Goal: Task Accomplishment & Management: Use online tool/utility

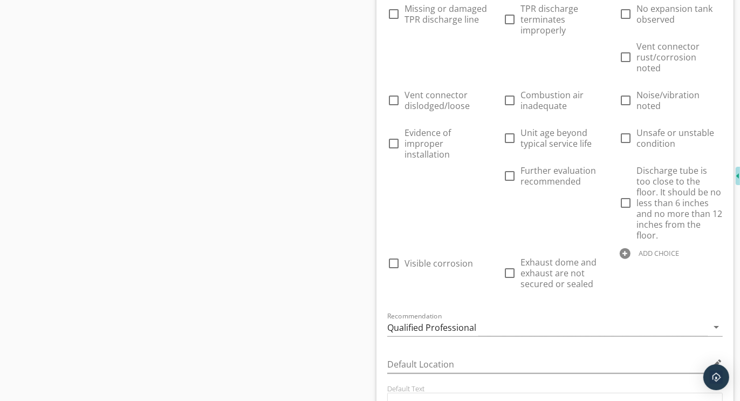
scroll to position [4274, 0]
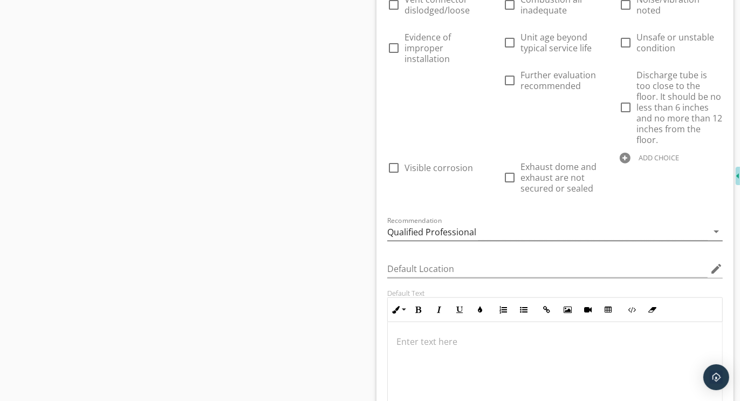
click at [445, 227] on div "Qualified Professional" at bounding box center [431, 232] width 89 height 10
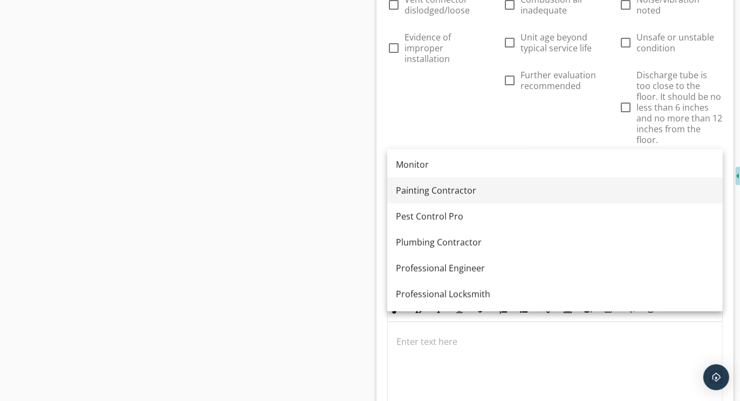
scroll to position [780, 0]
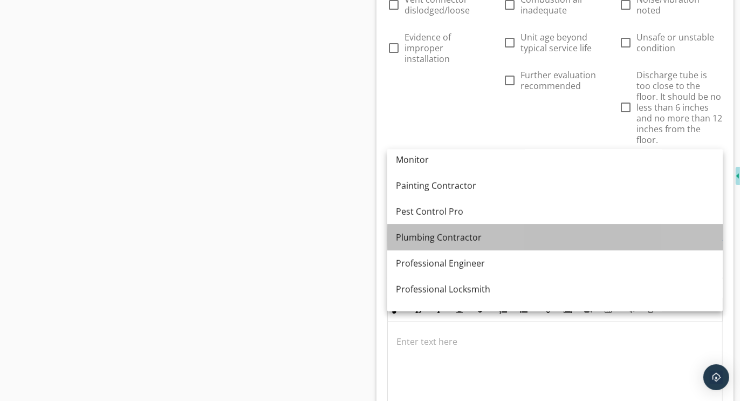
click at [437, 237] on div "Plumbing Contractor" at bounding box center [555, 237] width 318 height 13
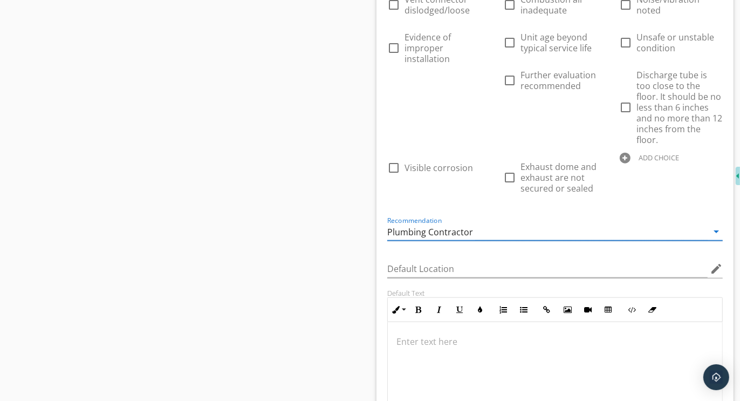
click at [627, 153] on div at bounding box center [625, 158] width 11 height 11
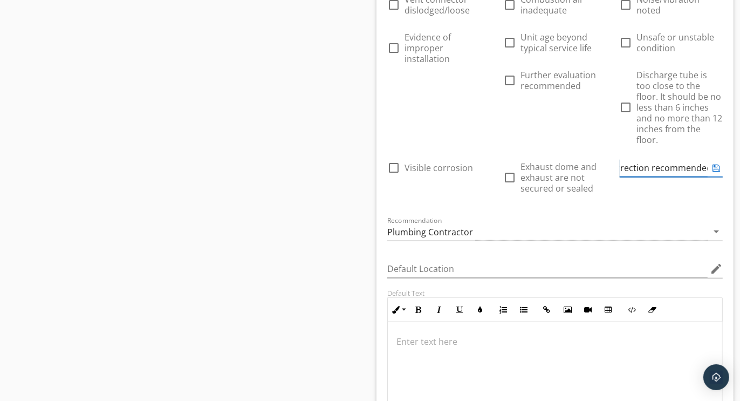
scroll to position [0, 56]
type input "Further evaluation and correction recommended"
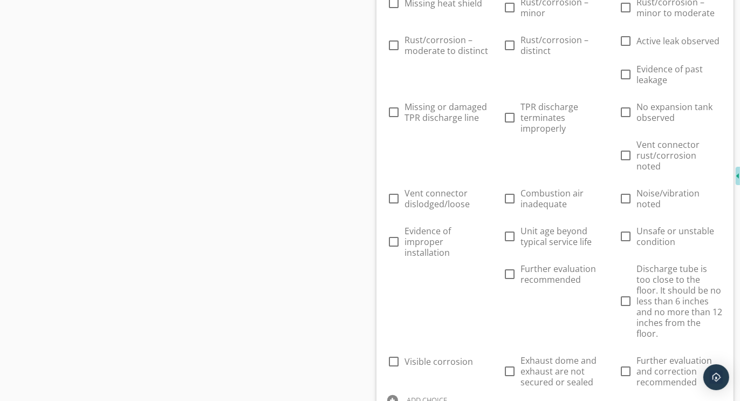
scroll to position [4077, 0]
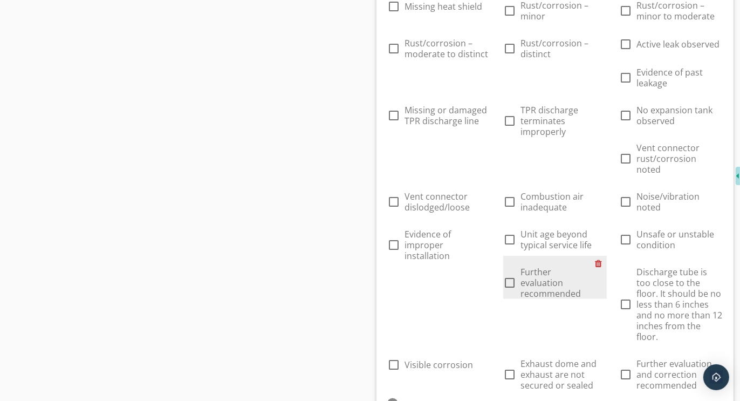
click at [596, 256] on div at bounding box center [601, 263] width 11 height 15
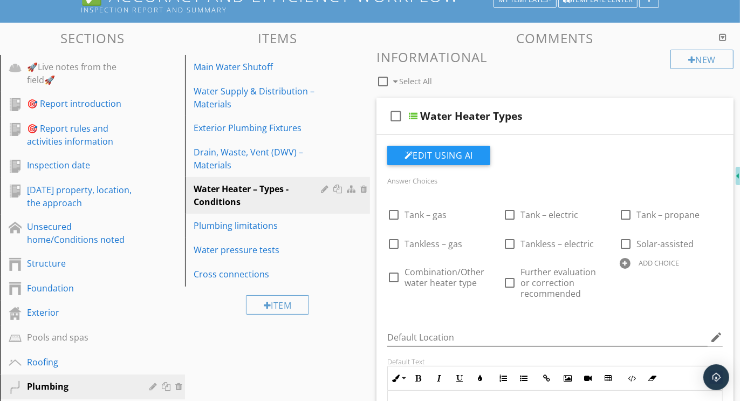
scroll to position [82, 0]
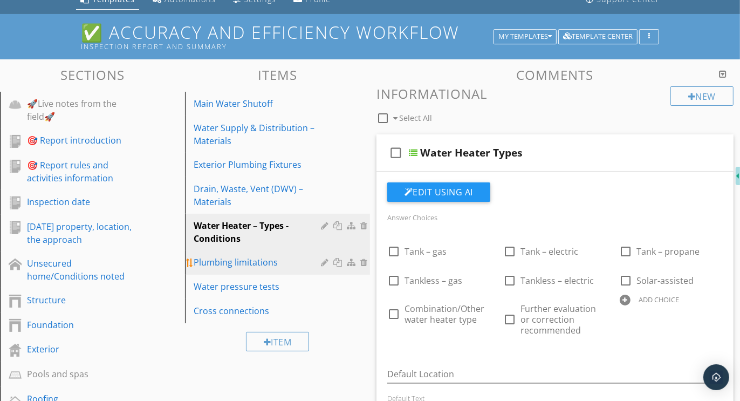
click at [233, 263] on div "Plumbing limitations" at bounding box center [259, 262] width 131 height 13
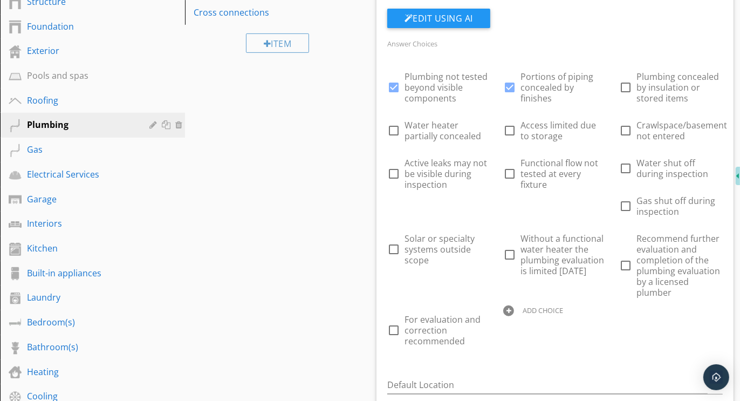
scroll to position [381, 0]
click at [510, 309] on div at bounding box center [508, 310] width 11 height 11
paste input "Counselors"
type input "C"
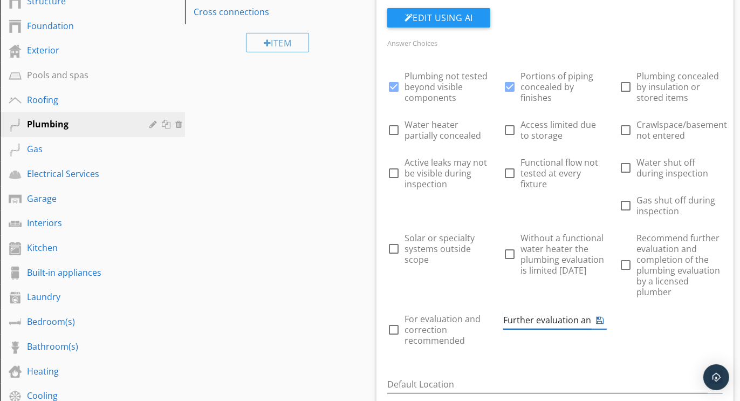
type input "Further evaluation and correction recommended"
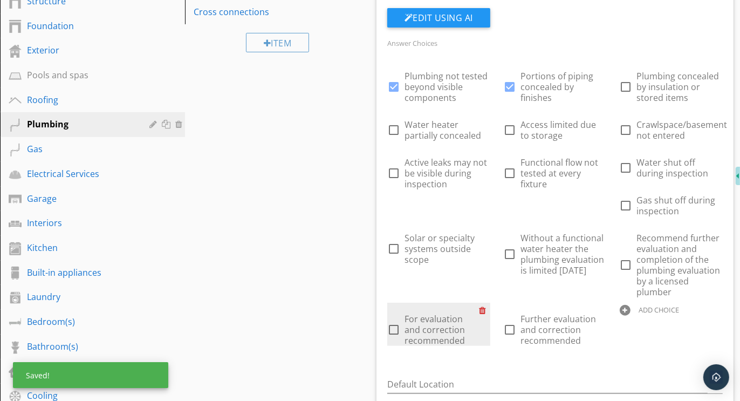
click at [482, 309] on div at bounding box center [484, 310] width 11 height 15
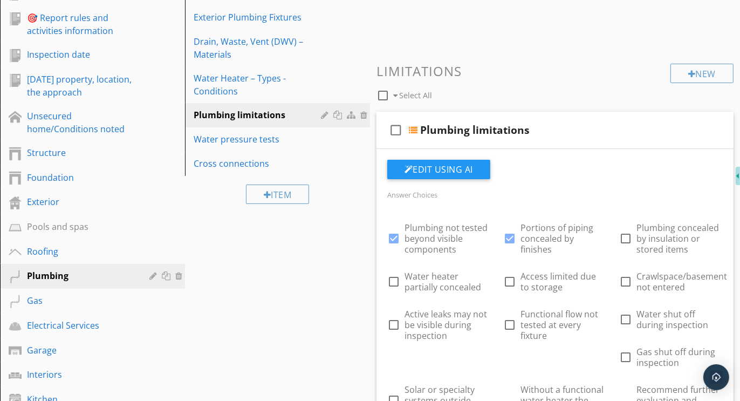
scroll to position [173, 0]
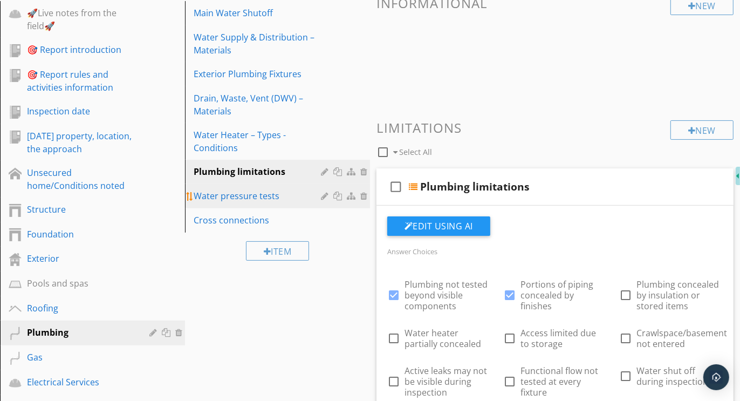
click at [243, 195] on div "Water pressure tests" at bounding box center [259, 195] width 131 height 13
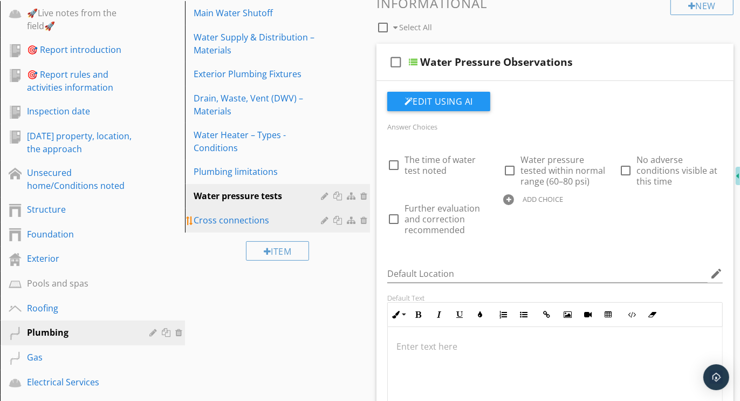
click at [256, 219] on div "Cross connections" at bounding box center [259, 220] width 131 height 13
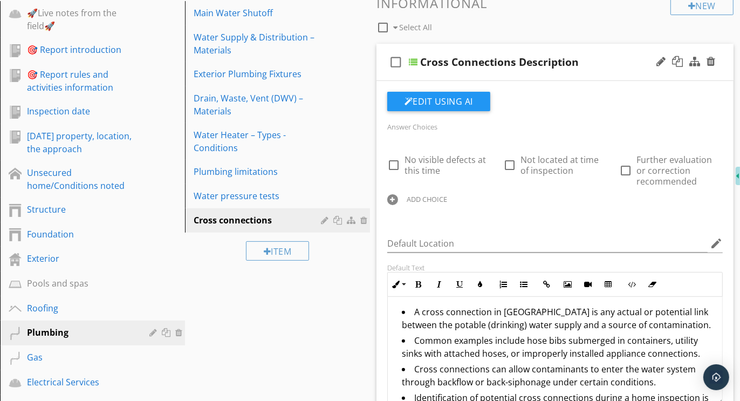
click at [395, 199] on div at bounding box center [392, 199] width 11 height 11
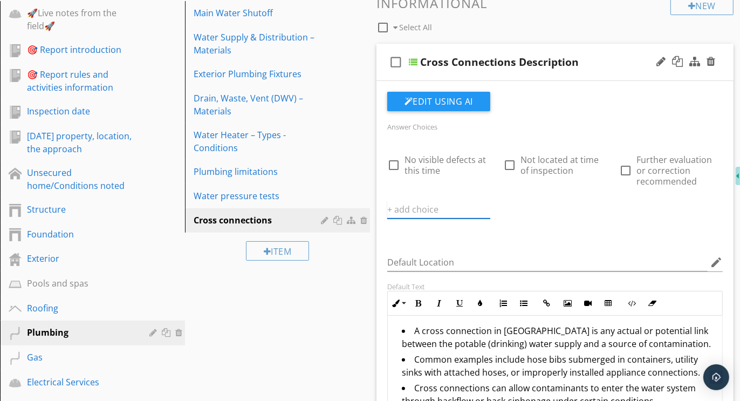
paste input "Further evaluation and correction recommended"
type input "Further evaluation and correction recommended"
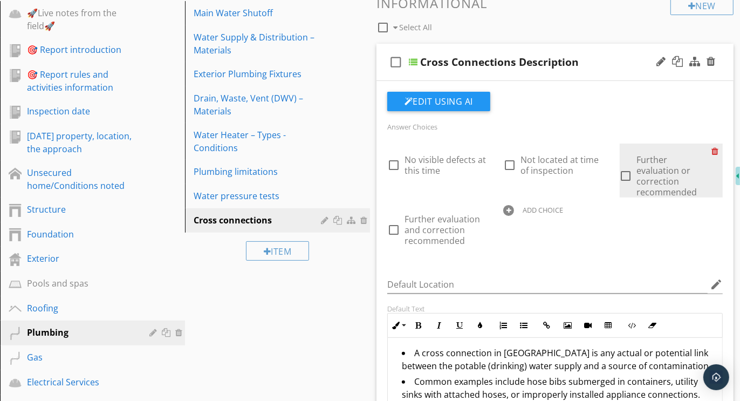
click at [714, 148] on div at bounding box center [717, 151] width 11 height 15
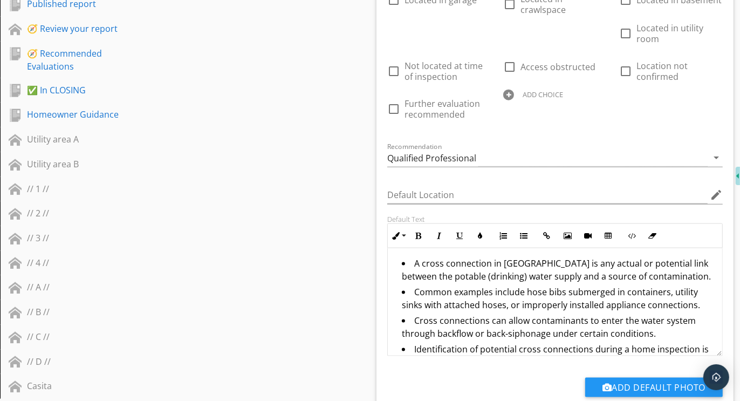
scroll to position [1037, 0]
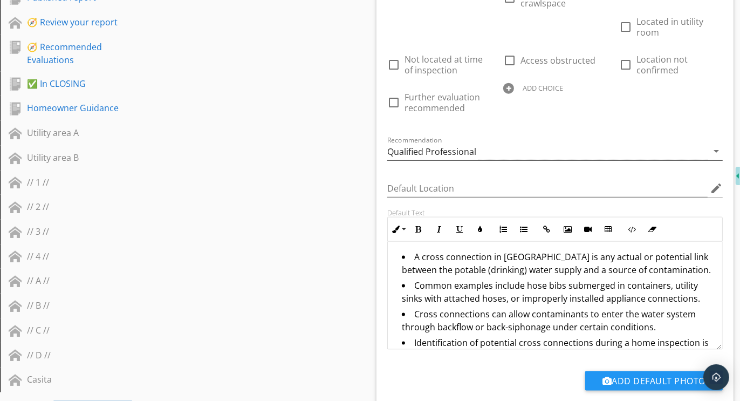
click at [450, 148] on div "Qualified Professional" at bounding box center [431, 152] width 89 height 10
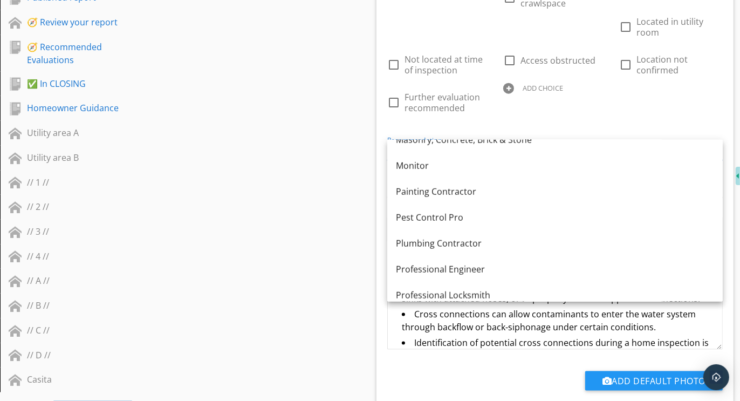
scroll to position [813, 0]
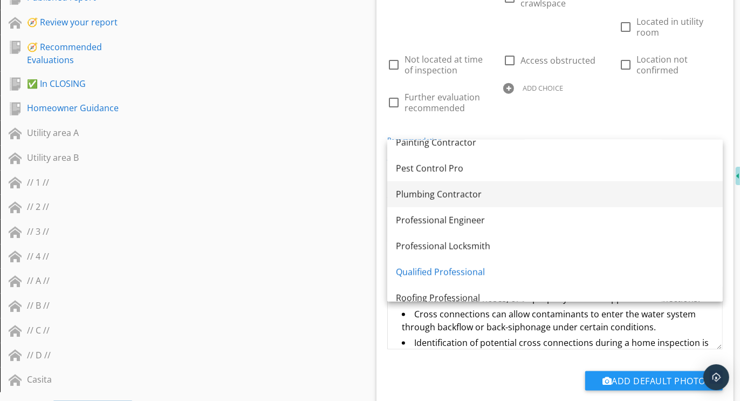
click at [431, 189] on div "Plumbing Contractor" at bounding box center [555, 194] width 318 height 13
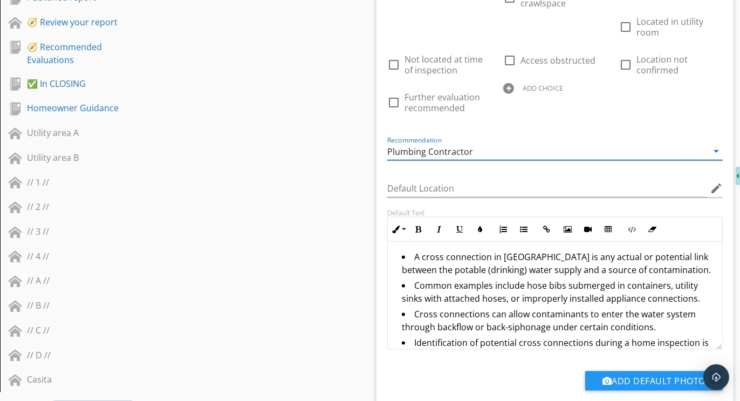
click at [662, 266] on li "A cross connection in [GEOGRAPHIC_DATA] is any actual or potential link between…" at bounding box center [558, 264] width 312 height 29
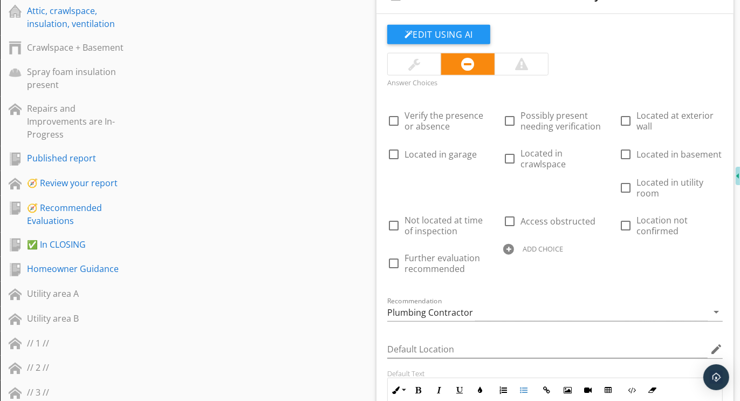
scroll to position [857, 0]
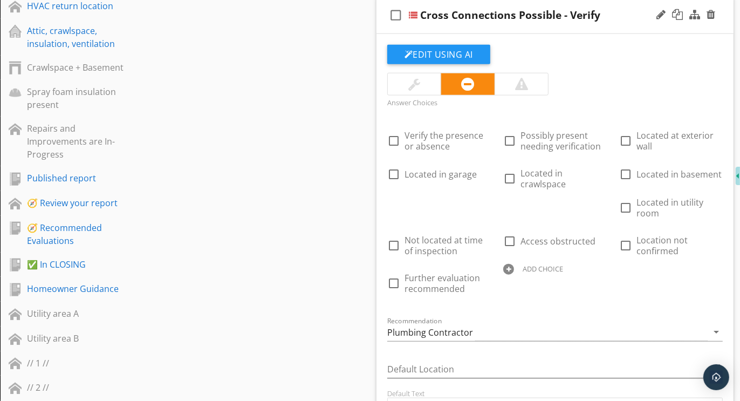
click at [508, 265] on div at bounding box center [508, 269] width 11 height 11
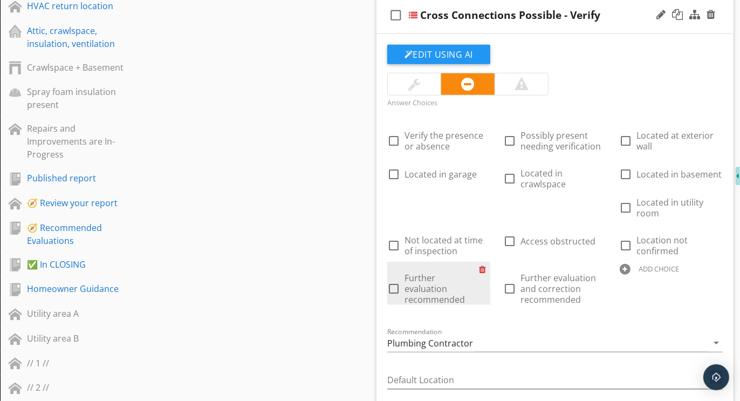
click at [483, 267] on div at bounding box center [484, 269] width 11 height 15
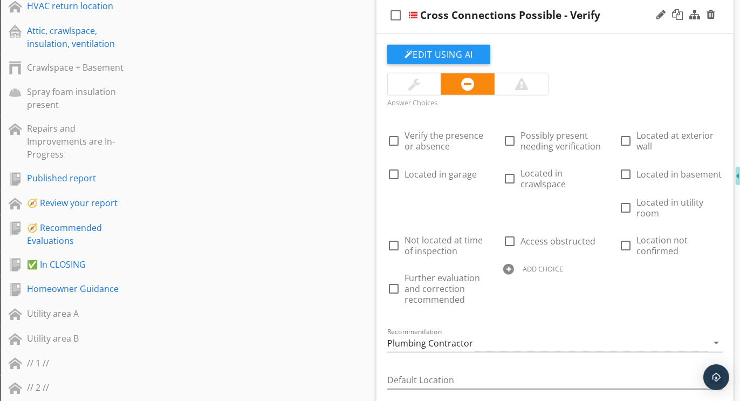
click at [513, 264] on div at bounding box center [508, 269] width 11 height 11
type input "Recommend antisiphon connections on hose [PERSON_NAME]"
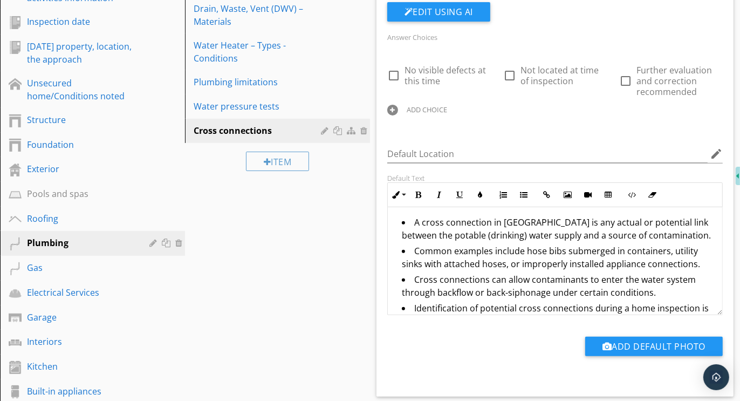
scroll to position [338, 0]
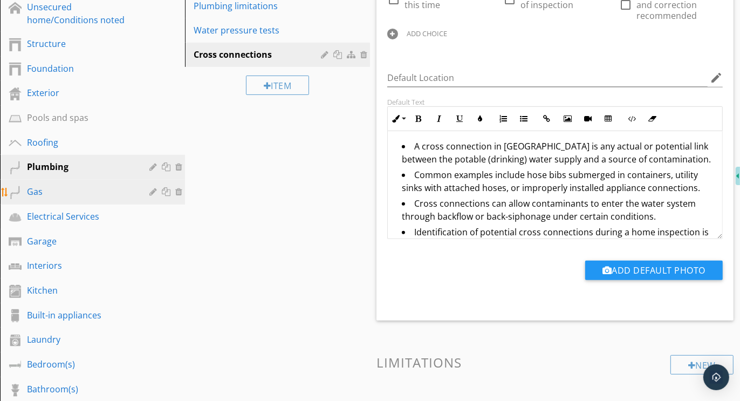
click at [48, 190] on div "Gas" at bounding box center [80, 191] width 107 height 13
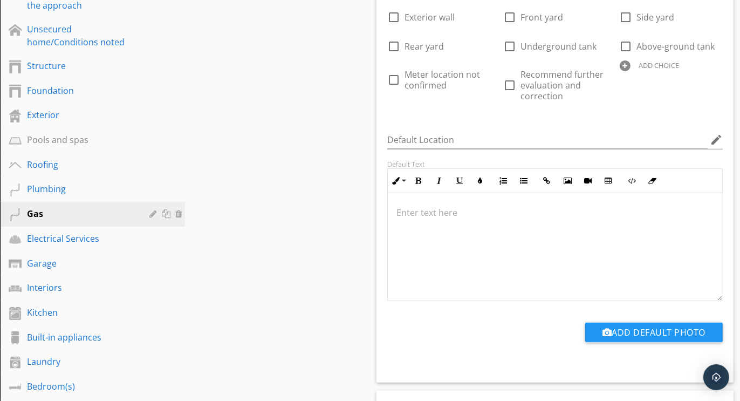
scroll to position [289, 0]
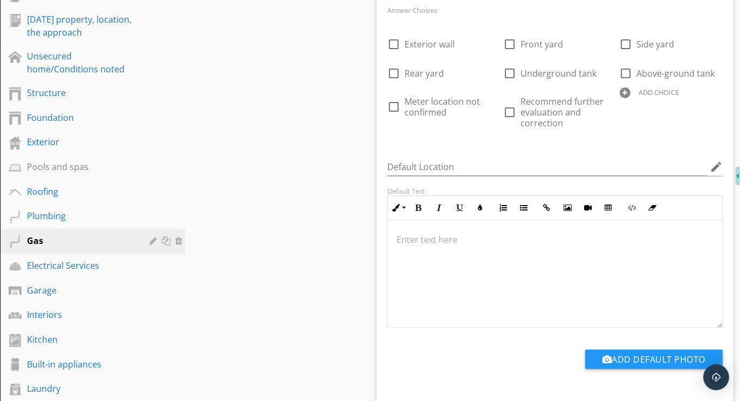
click at [628, 92] on div at bounding box center [625, 92] width 11 height 11
paste input "Further evaluation and correction recommended"
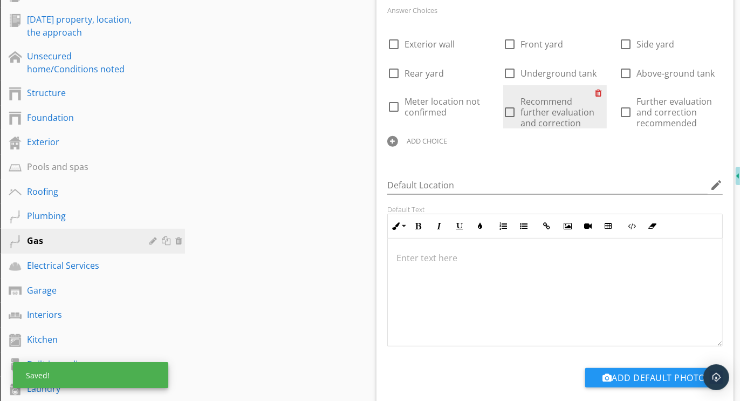
click at [600, 92] on div at bounding box center [601, 92] width 11 height 15
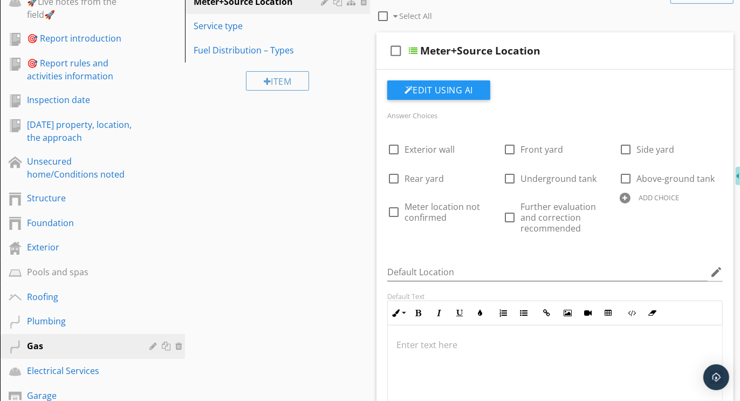
scroll to position [175, 0]
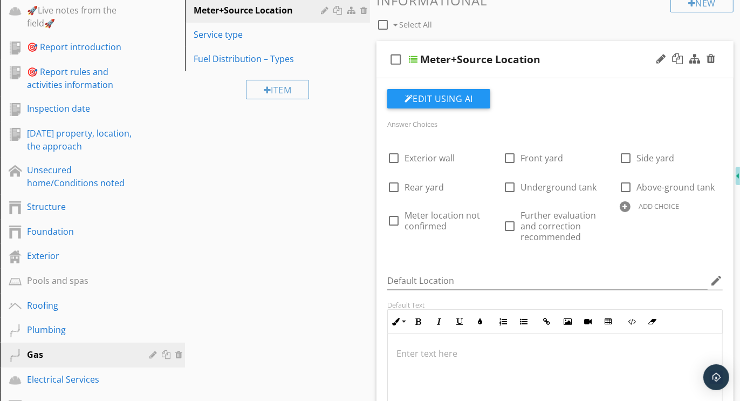
click at [625, 206] on div at bounding box center [625, 206] width 11 height 11
type input "Conditions noted"
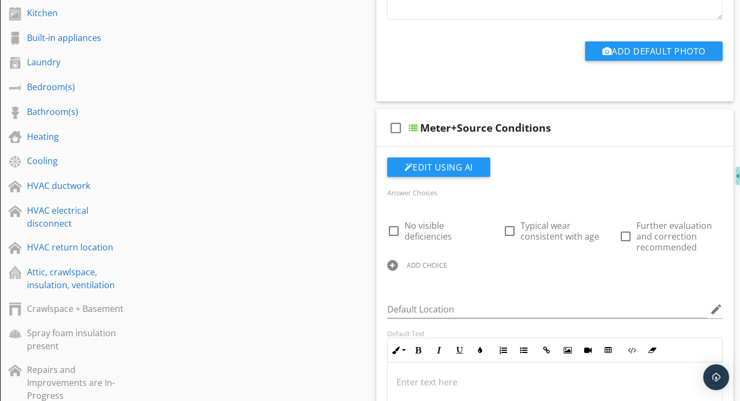
scroll to position [618, 0]
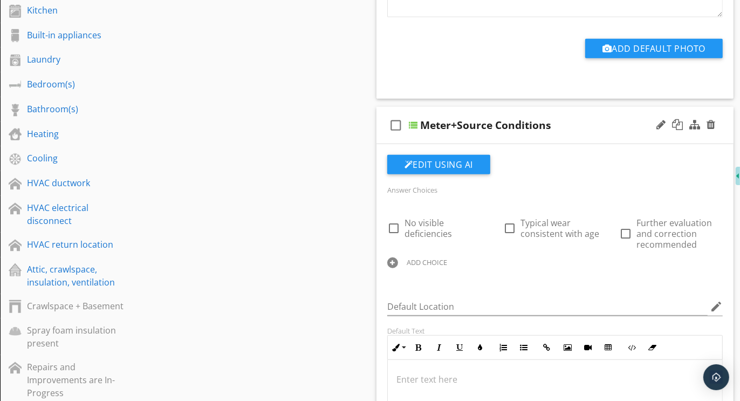
click at [392, 261] on div at bounding box center [392, 262] width 11 height 11
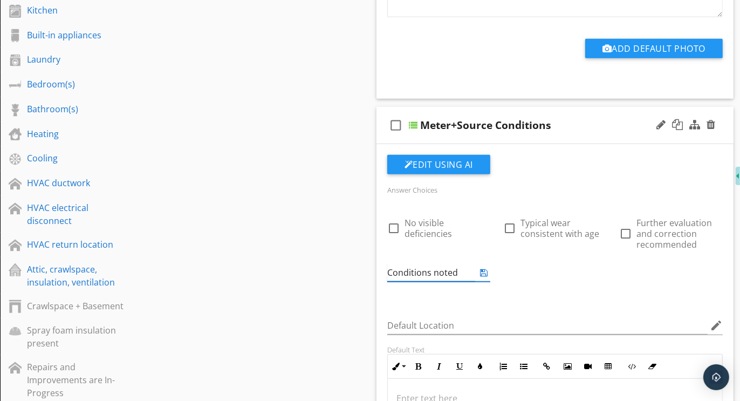
type input "Conditions noted"
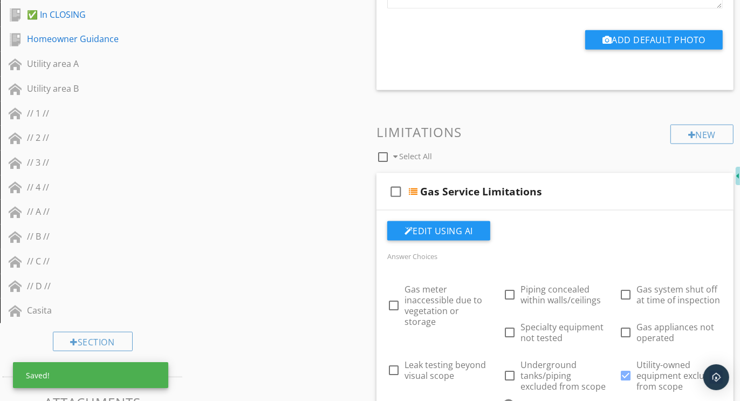
scroll to position [1202, 0]
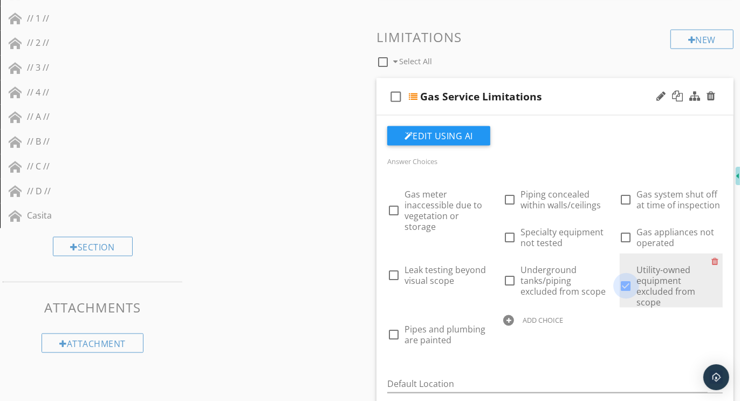
click at [627, 281] on div at bounding box center [626, 286] width 18 height 18
checkbox input "false"
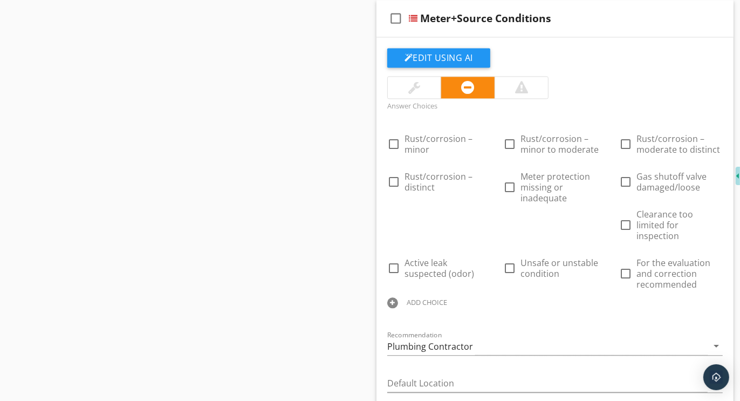
scroll to position [1897, 0]
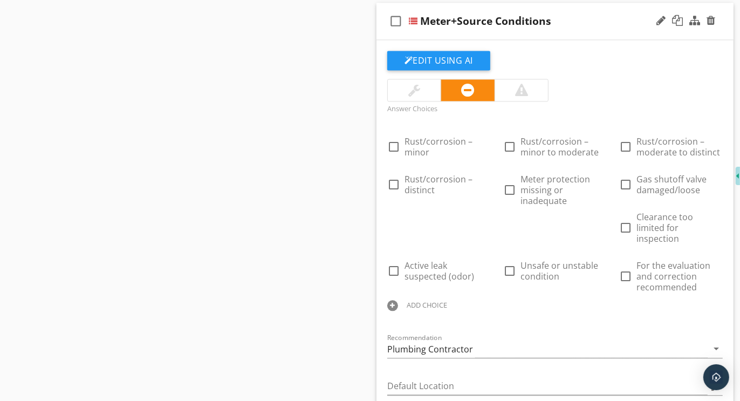
click at [393, 300] on div at bounding box center [392, 305] width 11 height 11
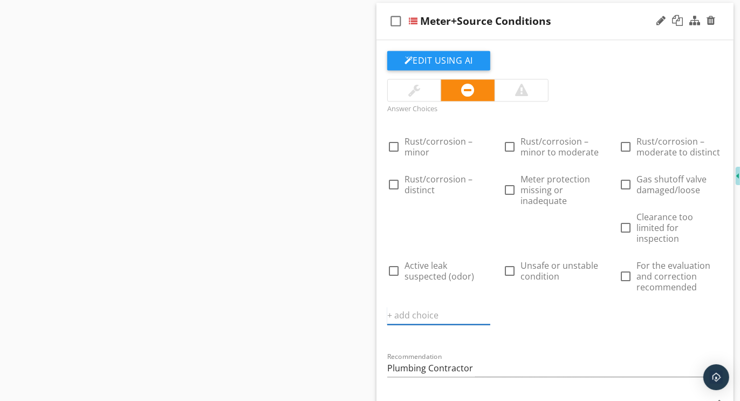
paste input "Further evaluation and correction recommended"
type input "Further evaluation and correction recommended"
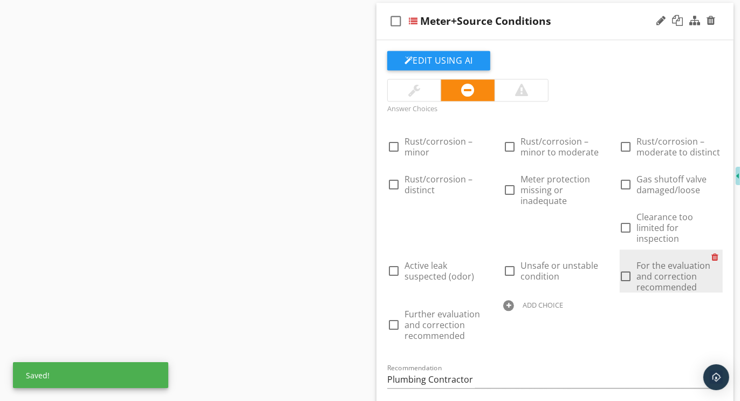
click at [719, 249] on div at bounding box center [717, 256] width 11 height 15
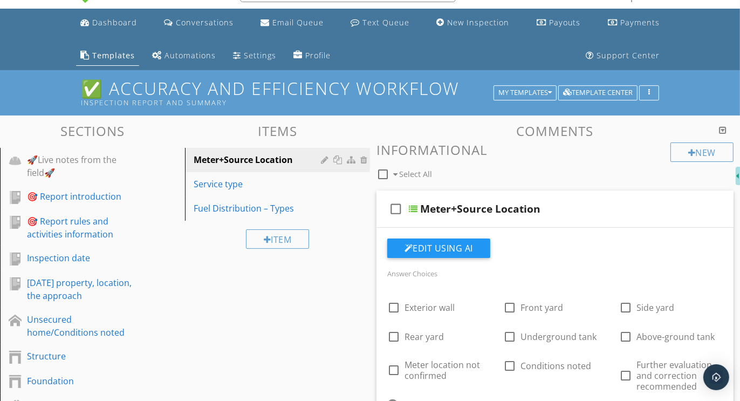
scroll to position [0, 0]
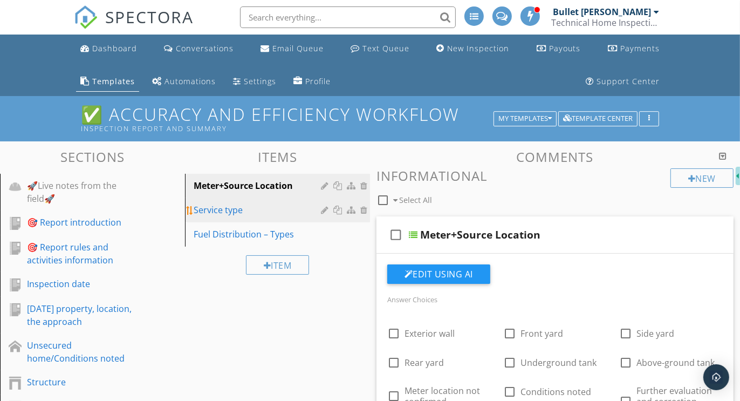
click at [230, 209] on div "Service type" at bounding box center [259, 209] width 131 height 13
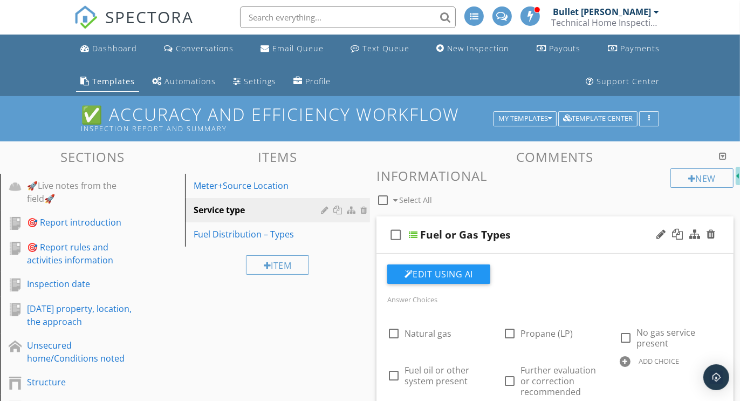
scroll to position [130, 0]
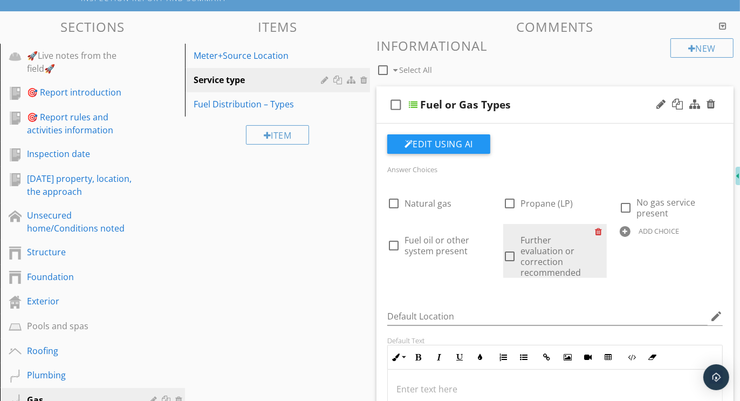
click at [600, 229] on div at bounding box center [601, 231] width 11 height 15
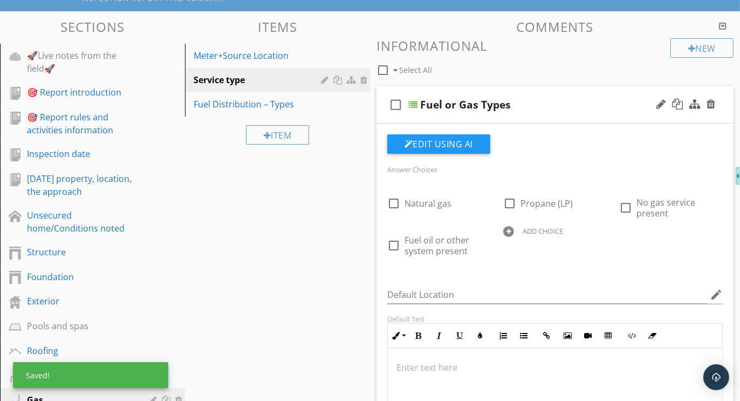
click at [514, 228] on div "ADD CHOICE" at bounding box center [554, 230] width 103 height 13
click at [627, 232] on div at bounding box center [625, 231] width 11 height 11
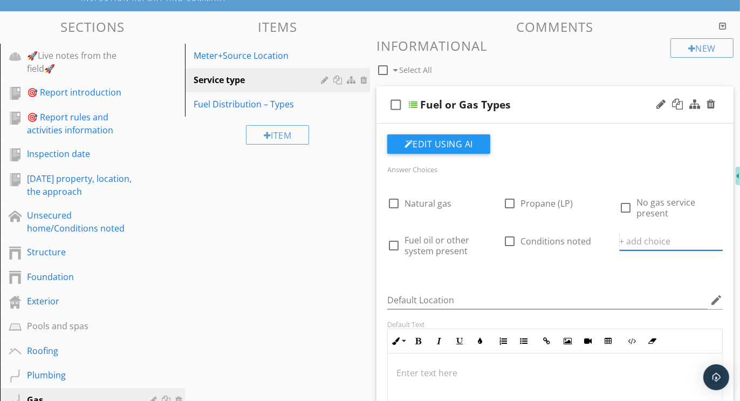
paste input "Further evaluation and correction recommended"
type input "Further evaluation and correction recommended"
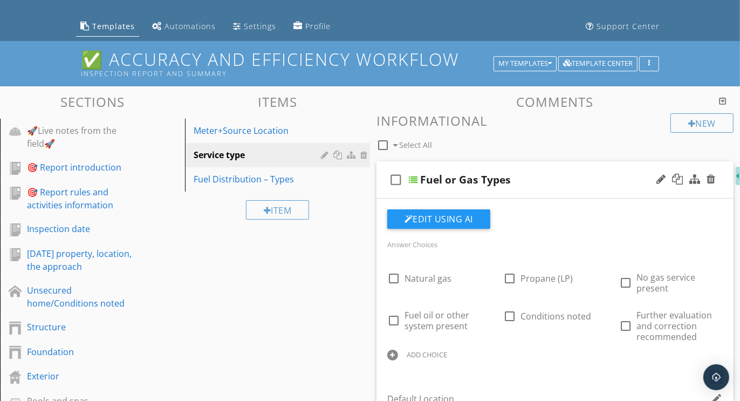
scroll to position [117, 0]
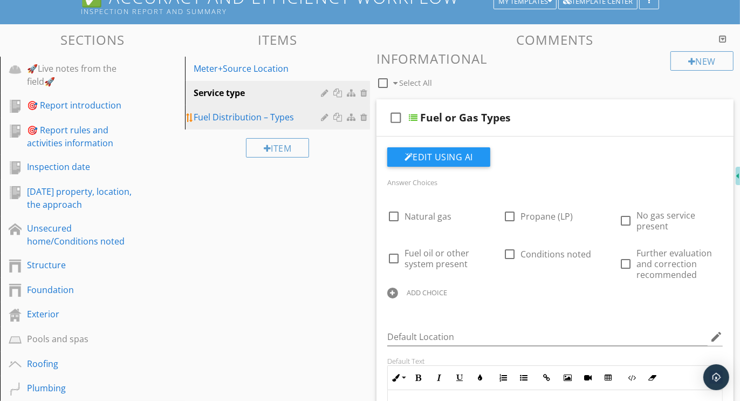
click at [229, 113] on div "Fuel Distribution – Types" at bounding box center [259, 117] width 131 height 13
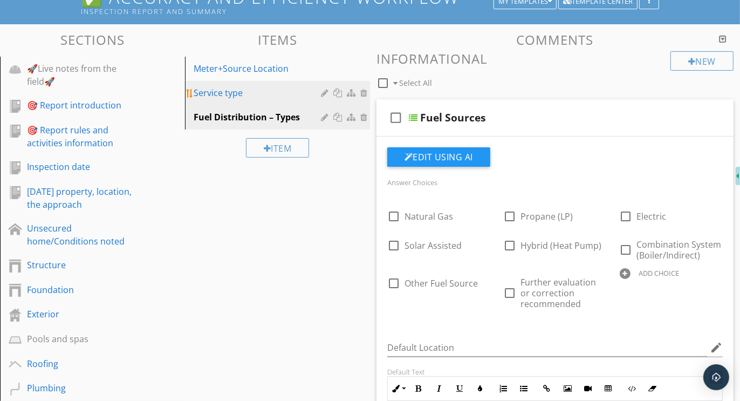
click at [239, 90] on div "Service type" at bounding box center [259, 92] width 131 height 13
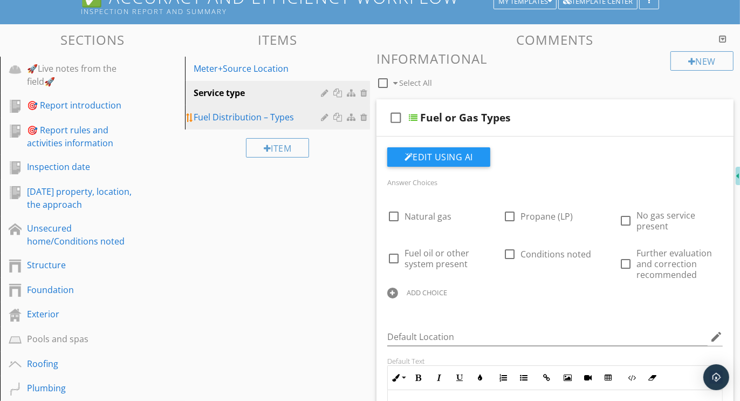
click at [235, 111] on div "Fuel Distribution – Types" at bounding box center [259, 117] width 131 height 13
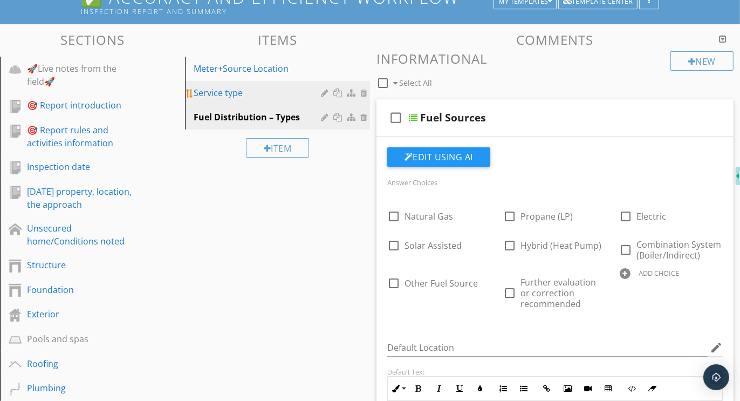
click at [235, 91] on div "Service type" at bounding box center [259, 92] width 131 height 13
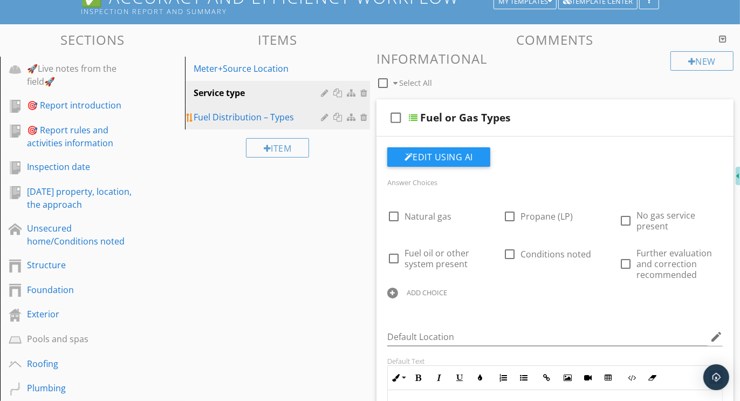
click at [250, 116] on div "Fuel Distribution – Types" at bounding box center [259, 117] width 131 height 13
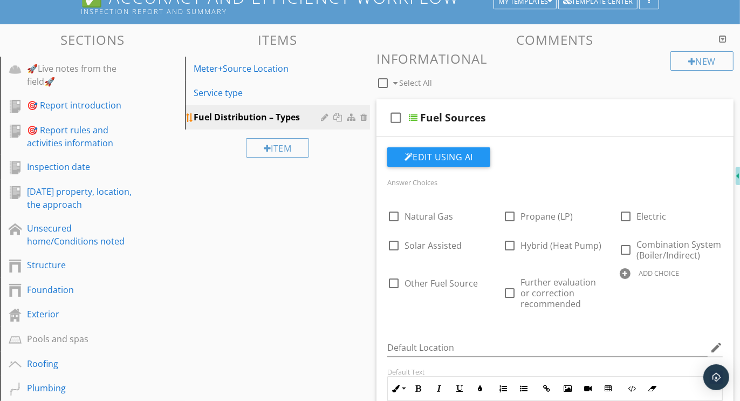
click at [326, 117] on div at bounding box center [326, 117] width 10 height 9
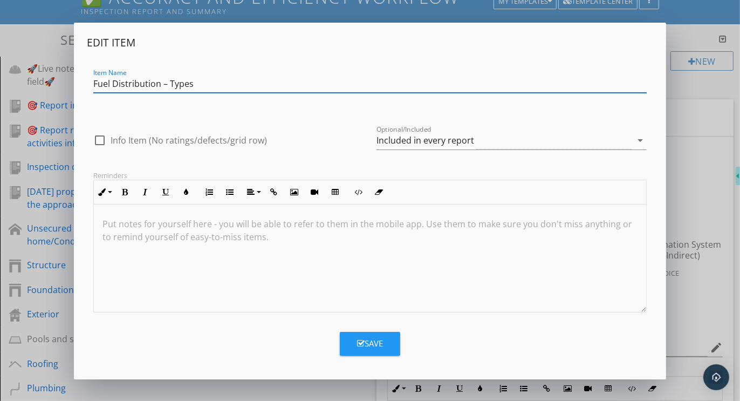
click at [168, 85] on input "Fuel Distribution – Types" at bounding box center [370, 84] width 554 height 18
type input "Fuel Distribution + Types"
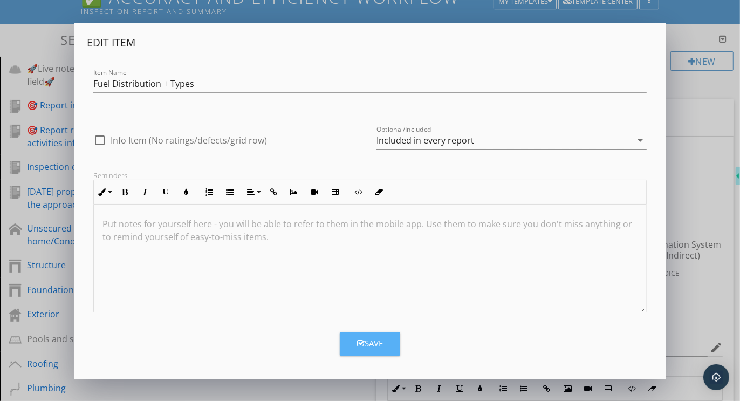
click at [367, 334] on button "Save" at bounding box center [370, 344] width 60 height 24
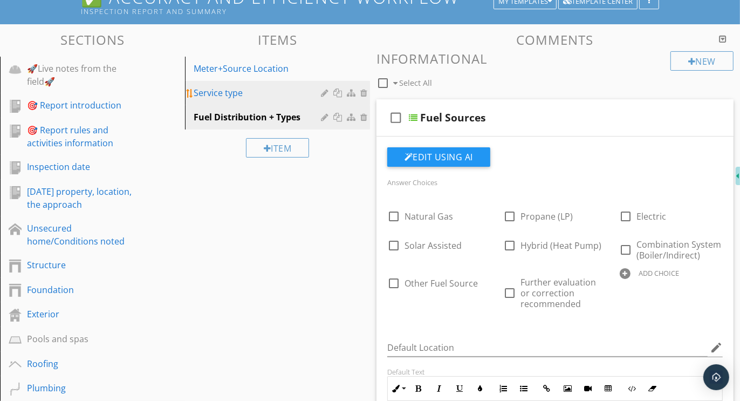
click at [275, 94] on div "Service type" at bounding box center [259, 92] width 131 height 13
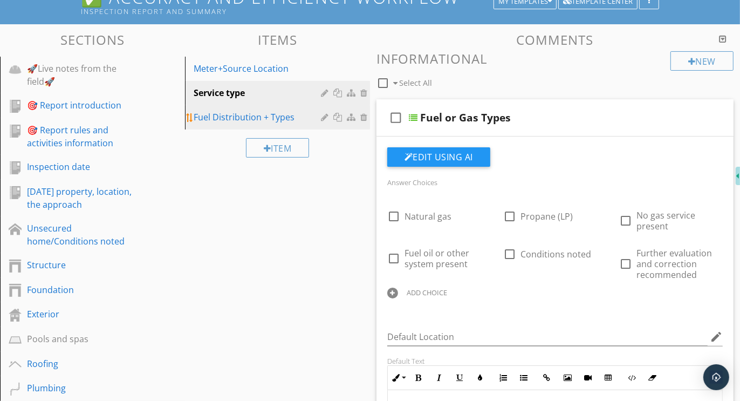
click at [262, 111] on div "Fuel Distribution + Types" at bounding box center [259, 117] width 131 height 13
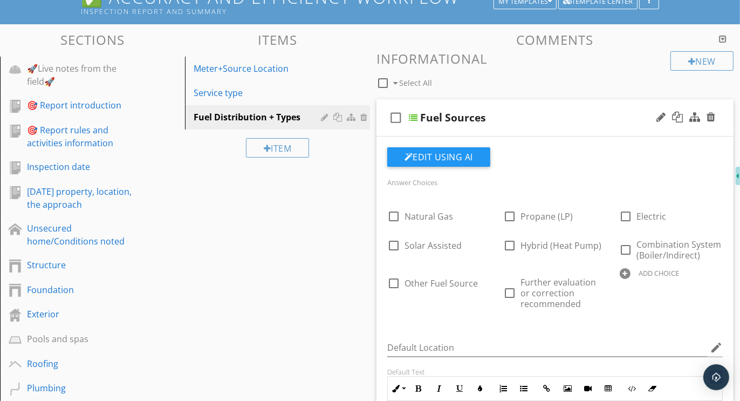
click at [625, 270] on div at bounding box center [625, 273] width 11 height 11
type input "Fuel oil or other system present"
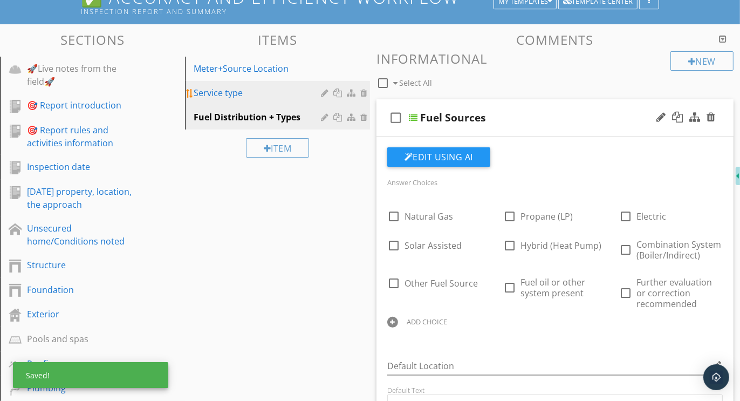
click at [238, 91] on div "Service type" at bounding box center [259, 92] width 131 height 13
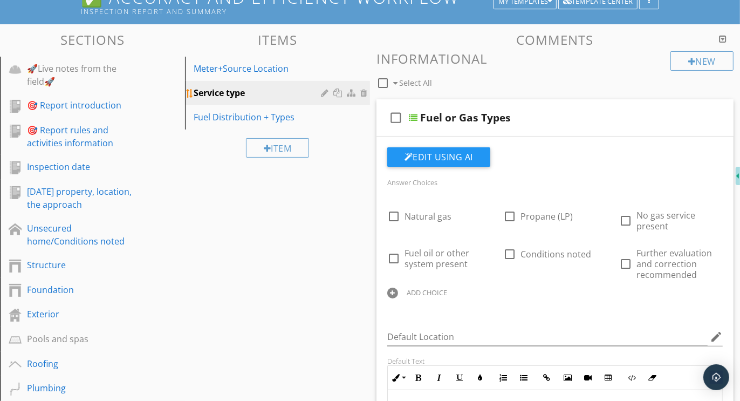
click at [364, 92] on div at bounding box center [365, 92] width 10 height 9
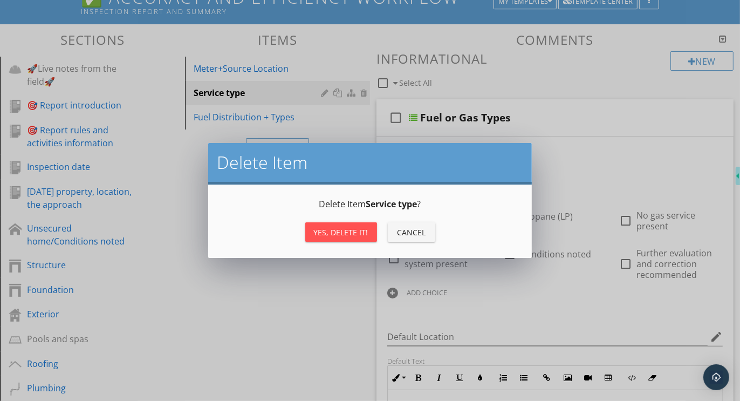
click at [347, 227] on div "Yes, Delete it!" at bounding box center [341, 232] width 54 height 11
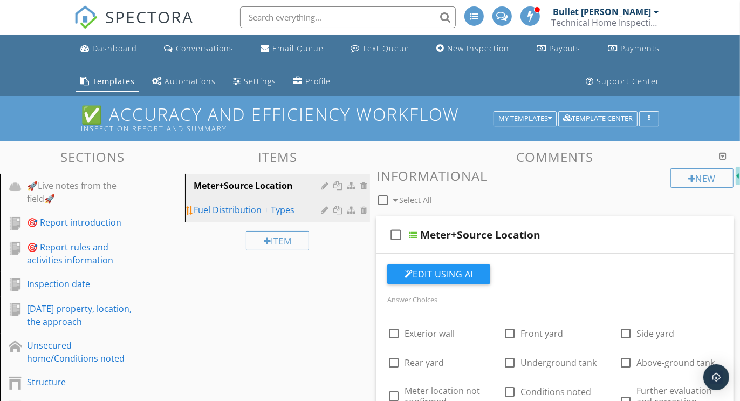
click at [263, 209] on div "Fuel Distribution + Types" at bounding box center [259, 209] width 131 height 13
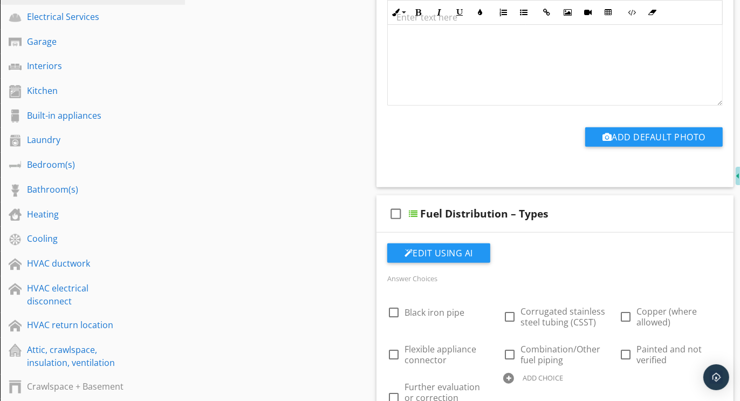
scroll to position [652, 0]
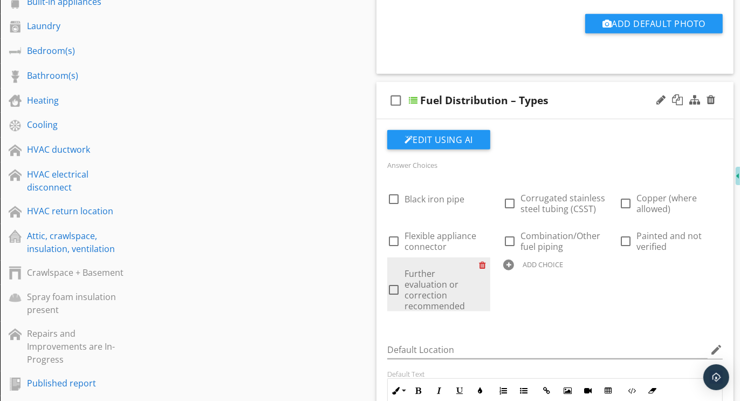
click at [483, 261] on div at bounding box center [484, 264] width 11 height 15
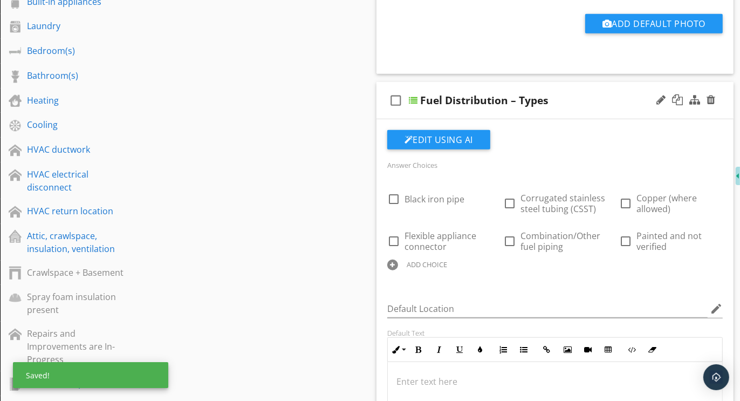
click at [393, 260] on div at bounding box center [392, 265] width 11 height 11
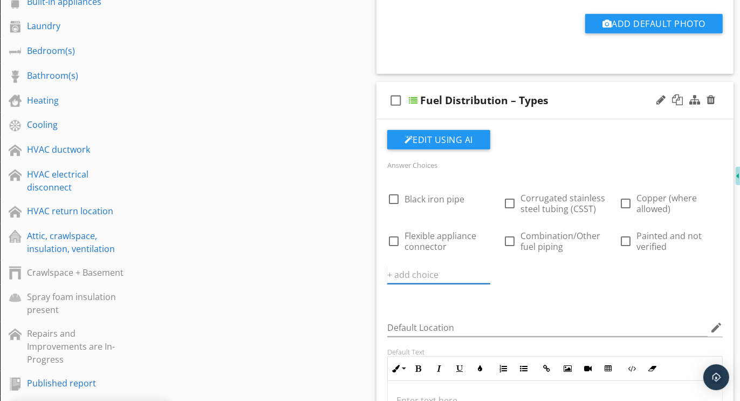
paste input "Further evaluation and correction recommended"
type input "Further evaluation and correction recommended"
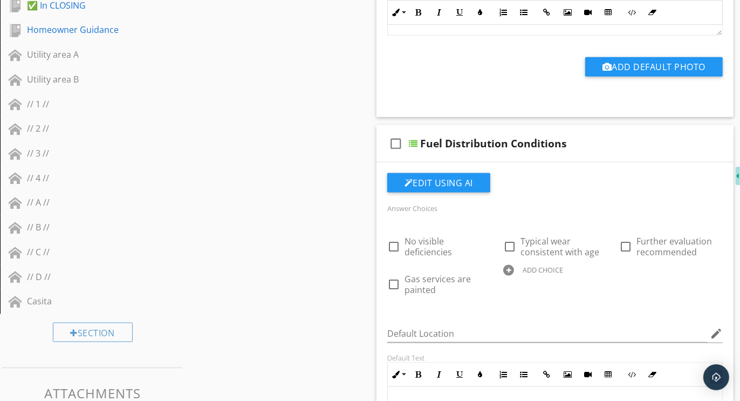
scroll to position [1119, 0]
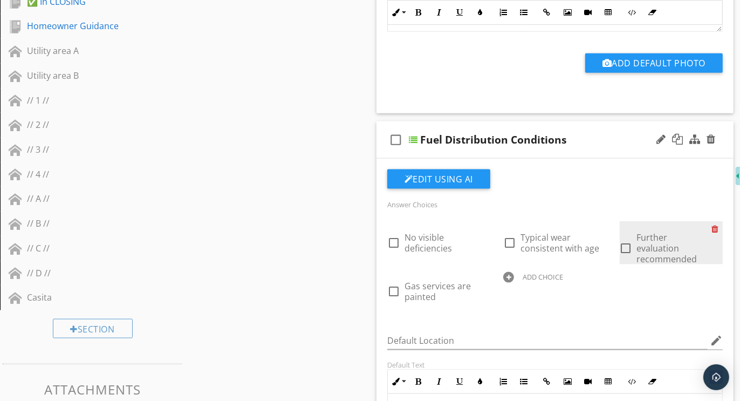
click at [713, 225] on div at bounding box center [717, 228] width 11 height 15
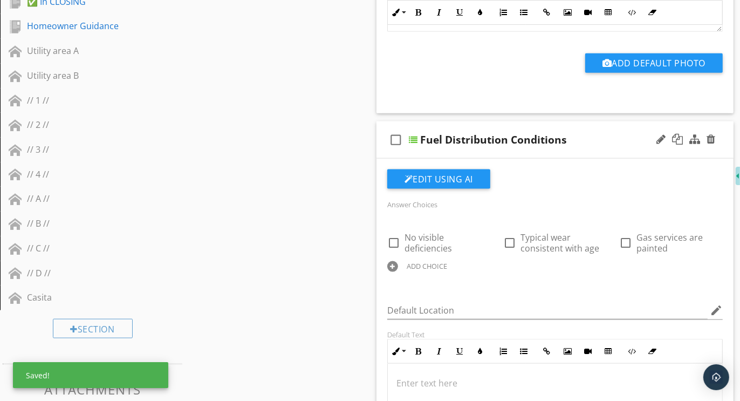
click at [392, 261] on div at bounding box center [392, 266] width 11 height 11
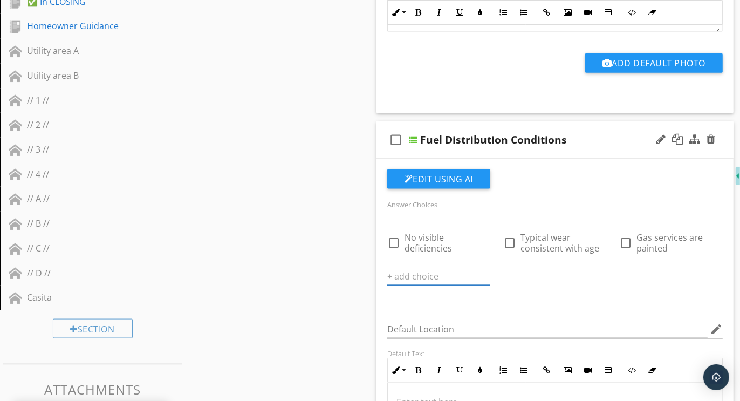
paste input "Further evaluation and correction recommended"
type input "Further evaluation and correction recommended"
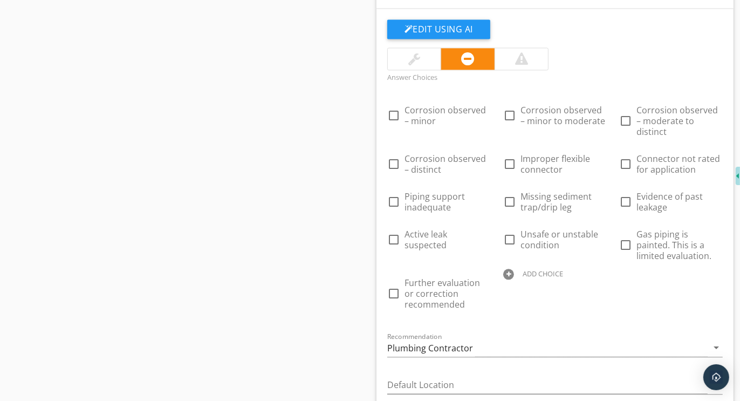
scroll to position [1932, 0]
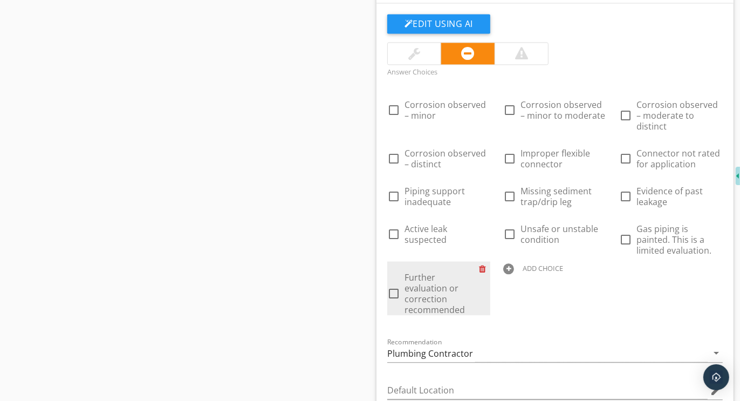
click at [483, 261] on div at bounding box center [484, 268] width 11 height 15
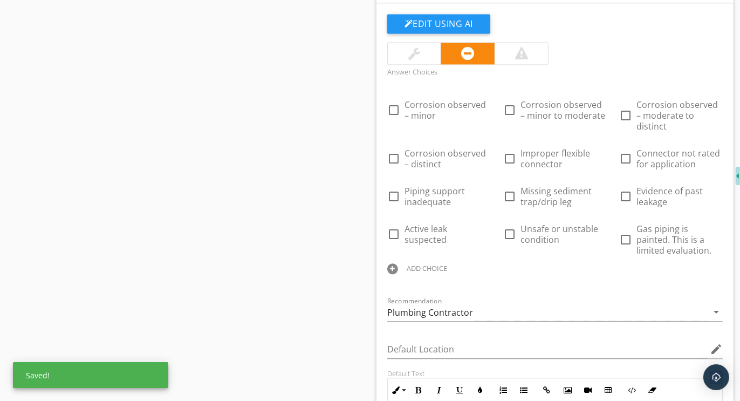
click at [393, 263] on div at bounding box center [392, 268] width 11 height 11
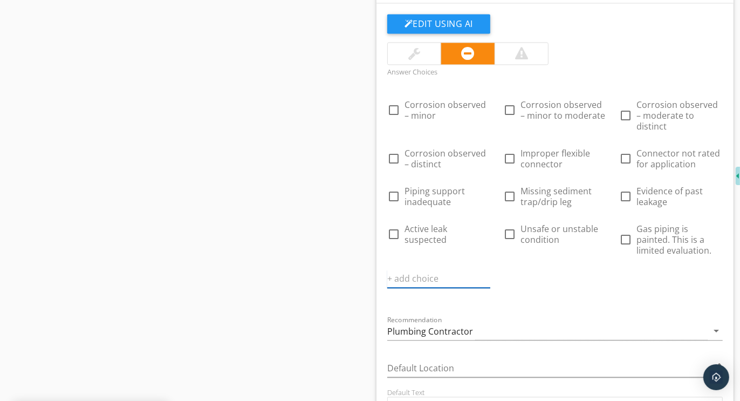
paste input "Further evaluation and correction recommended"
type input "Further evaluation and correction recommended"
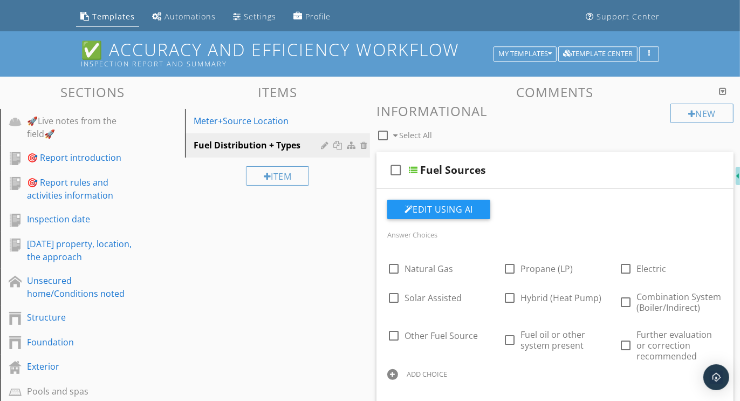
scroll to position [0, 0]
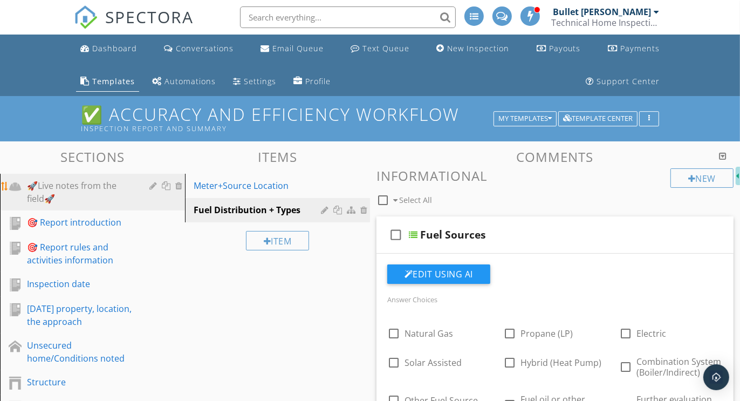
click at [107, 189] on div "🚀Live notes from the field🚀" at bounding box center [80, 192] width 107 height 26
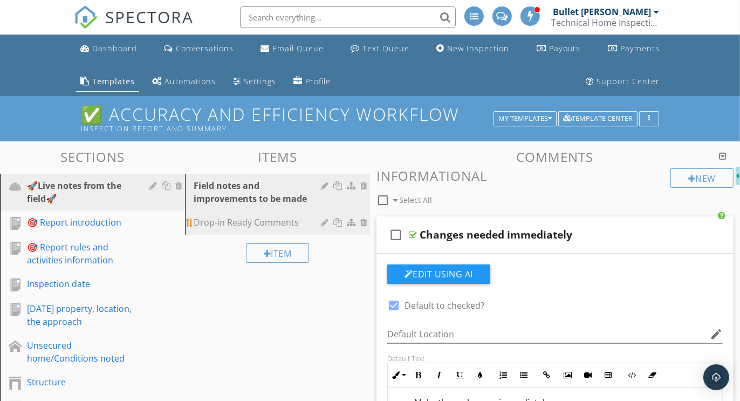
click at [252, 221] on div "Drop-in Ready Comments" at bounding box center [259, 222] width 131 height 13
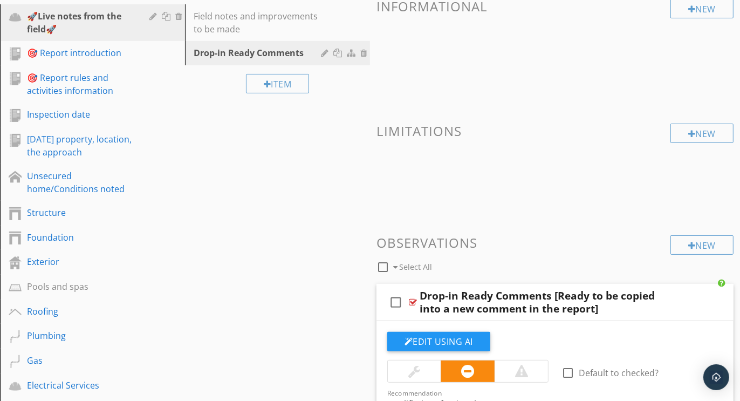
scroll to position [167, 0]
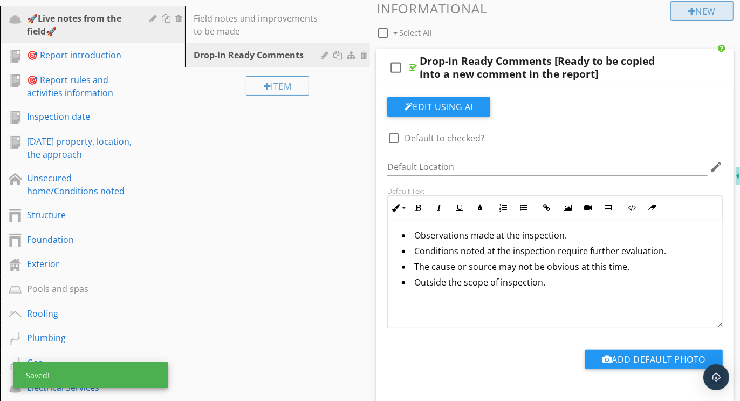
click at [699, 12] on div "New" at bounding box center [702, 10] width 63 height 19
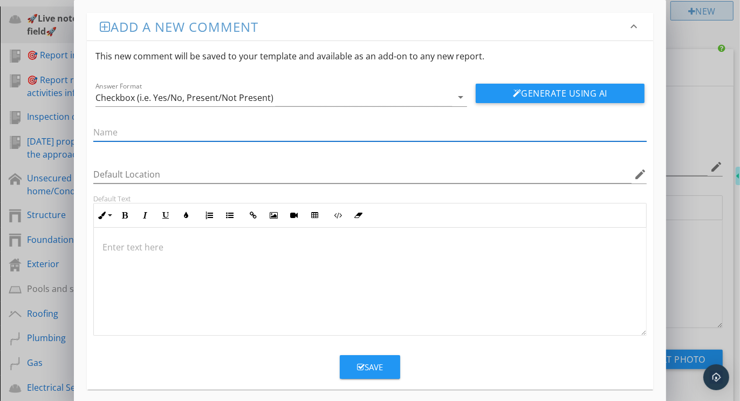
paste input "Further evaluation and correction recommended"
type input "Further evaluation and correction recommended"
click at [150, 241] on p at bounding box center [370, 247] width 535 height 13
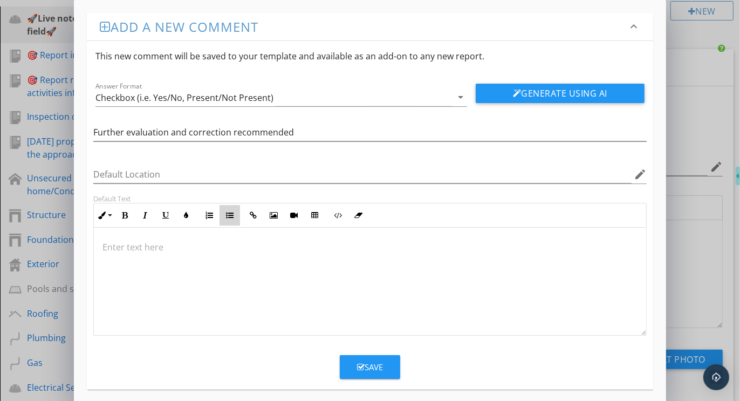
click at [231, 211] on icon "button" at bounding box center [230, 215] width 8 height 8
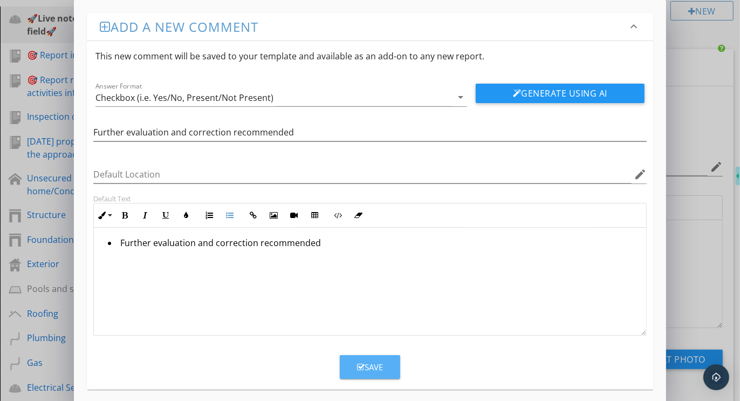
click at [369, 364] on div "Save" at bounding box center [370, 367] width 26 height 12
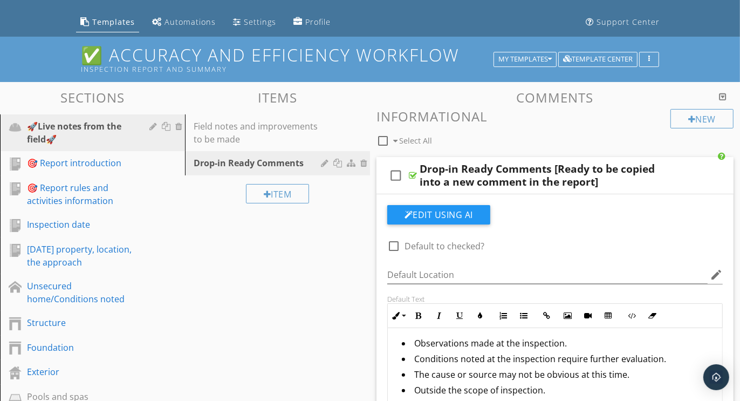
scroll to position [47, 0]
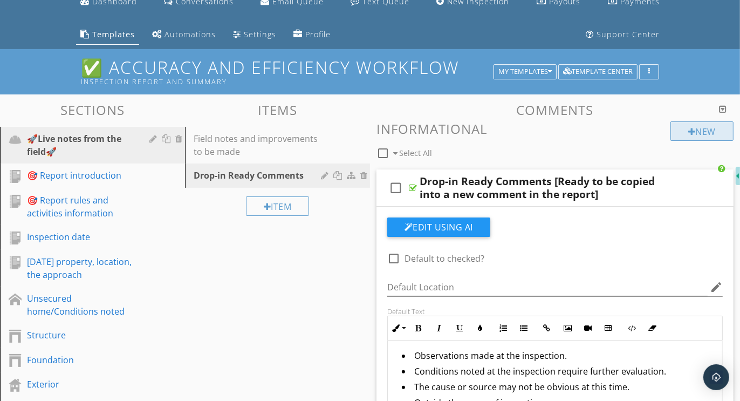
click at [706, 133] on div "New" at bounding box center [702, 130] width 63 height 19
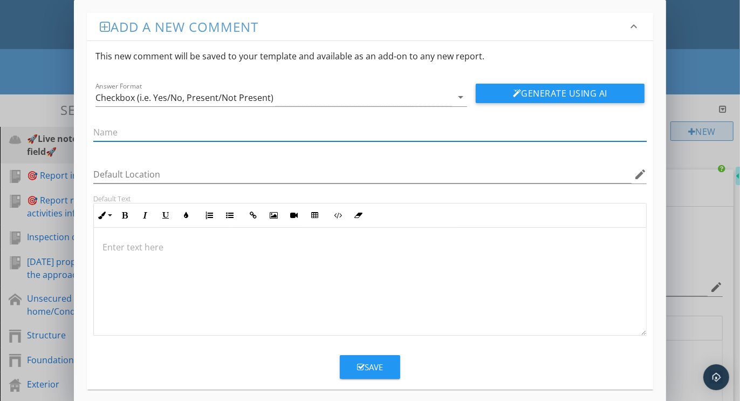
paste input "Further evaluation and correction recommended"
click at [227, 134] on input "Further evaluation and correction recommended" at bounding box center [370, 133] width 554 height 18
type input "Further evaluation and improvement recommended"
click at [366, 367] on div "Save" at bounding box center [370, 367] width 26 height 12
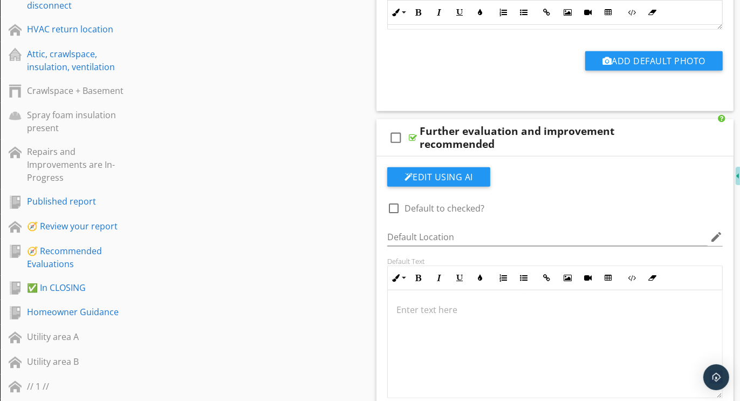
scroll to position [839, 0]
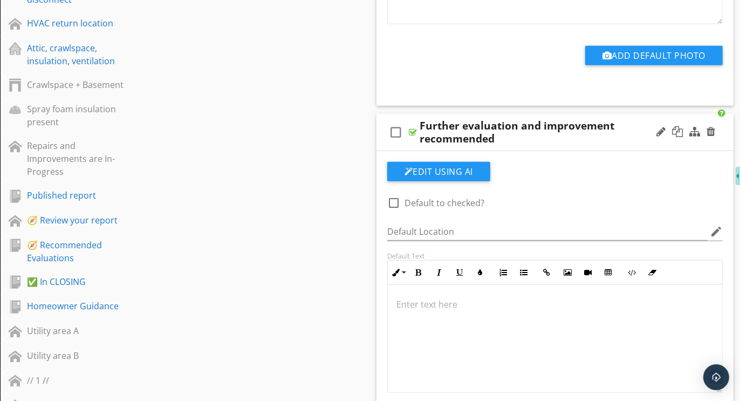
click at [440, 298] on p at bounding box center [555, 304] width 317 height 13
click at [520, 271] on icon "button" at bounding box center [524, 273] width 8 height 8
click at [550, 297] on li "Further evaluation and correction recommended" at bounding box center [558, 301] width 312 height 16
click at [558, 340] on div "Further evaluation and improvement recommended" at bounding box center [555, 339] width 334 height 108
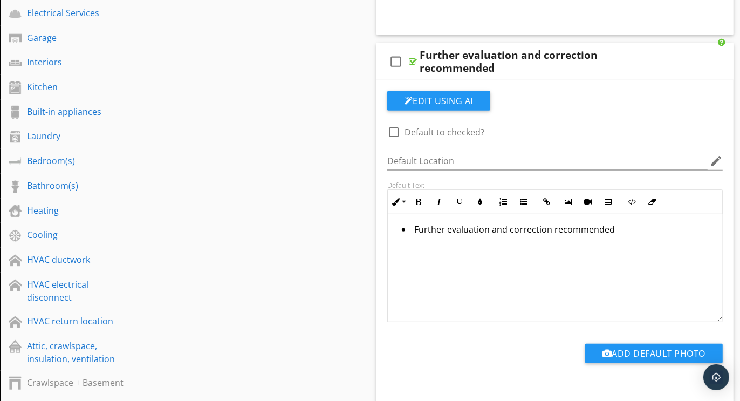
scroll to position [544, 0]
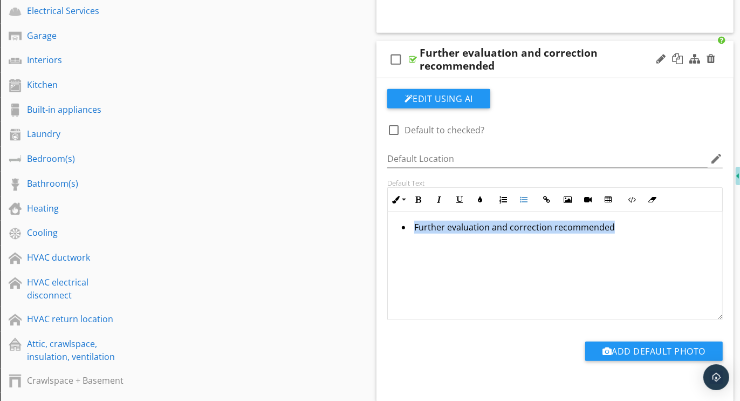
drag, startPoint x: 615, startPoint y: 223, endPoint x: 404, endPoint y: 228, distance: 211.0
click at [404, 228] on li "Further evaluation and correction recommended" at bounding box center [558, 229] width 312 height 16
copy li "Further evaluation and correction recommended"
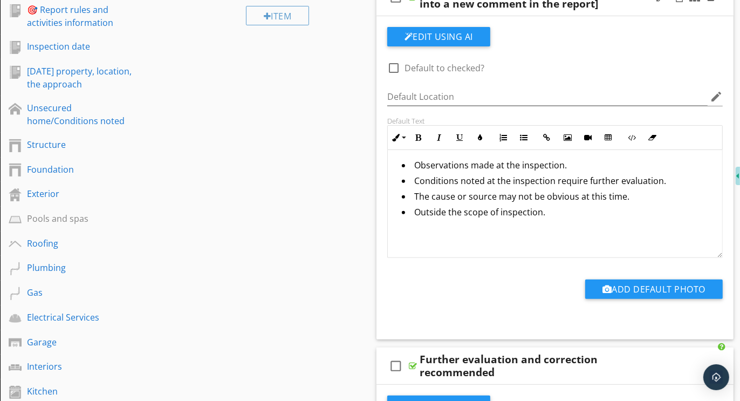
scroll to position [235, 0]
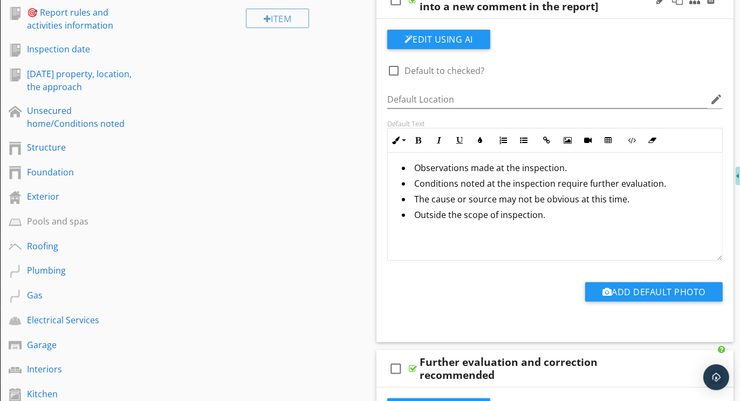
click at [630, 196] on li "The cause or source may not be obvious at this time." at bounding box center [558, 201] width 312 height 16
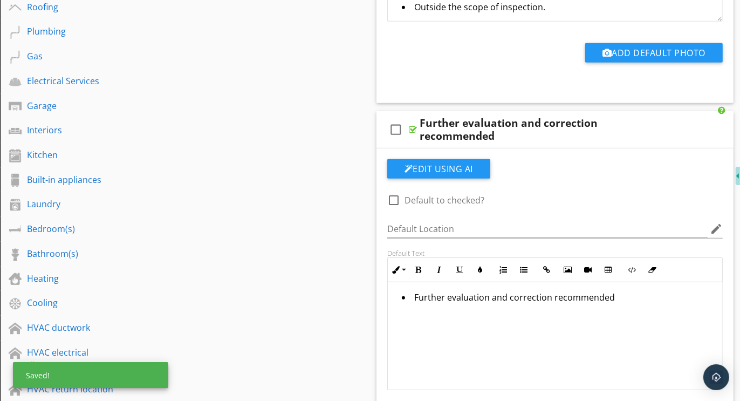
scroll to position [488, 0]
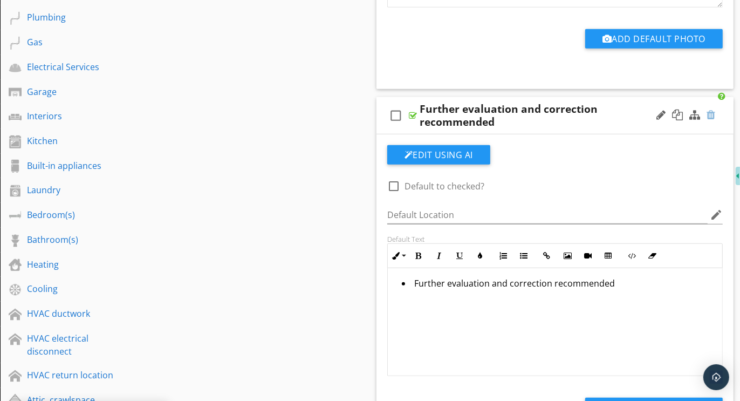
click at [712, 116] on div at bounding box center [711, 115] width 9 height 11
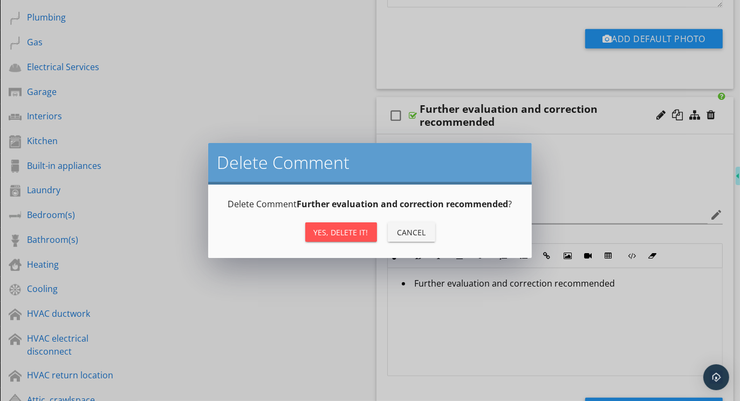
click at [344, 236] on div "Yes, Delete it!" at bounding box center [341, 232] width 54 height 11
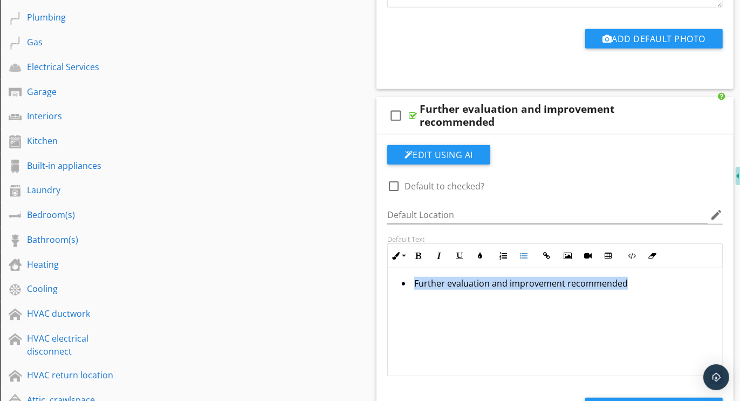
drag, startPoint x: 626, startPoint y: 279, endPoint x: 399, endPoint y: 270, distance: 227.3
click at [399, 270] on div "Further evaluation and improvement recommended" at bounding box center [555, 322] width 334 height 108
copy li "Further evaluation and improvement recommended"
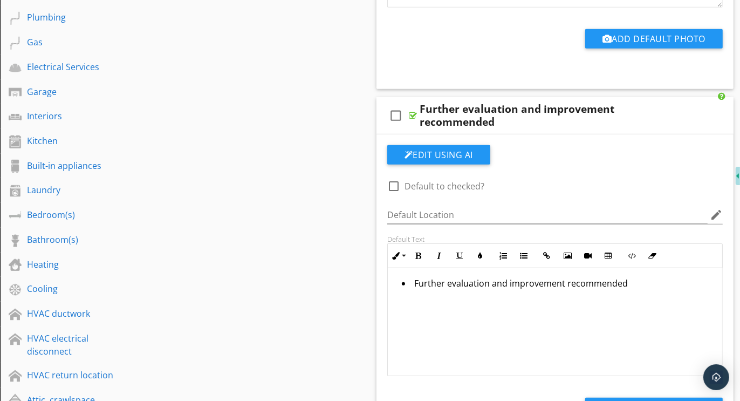
click at [712, 110] on div at bounding box center [711, 115] width 9 height 11
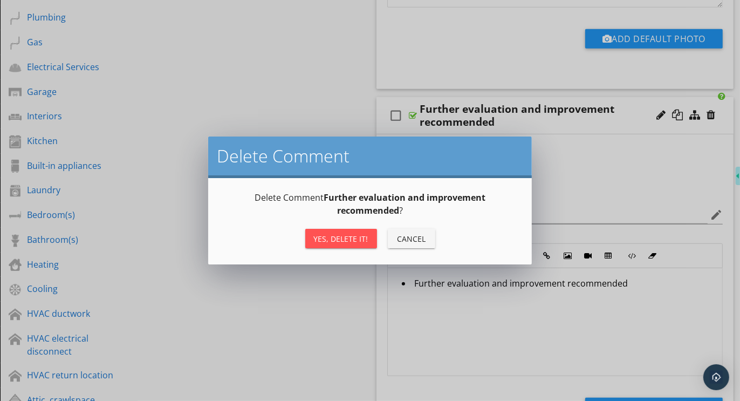
click at [342, 241] on div "Yes, Delete it!" at bounding box center [341, 238] width 54 height 11
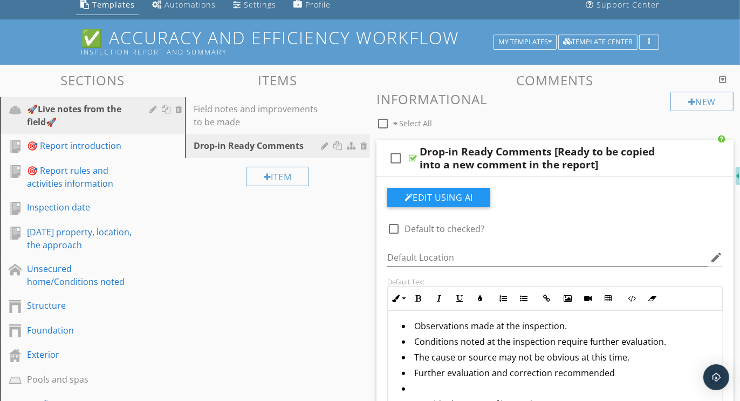
scroll to position [228, 0]
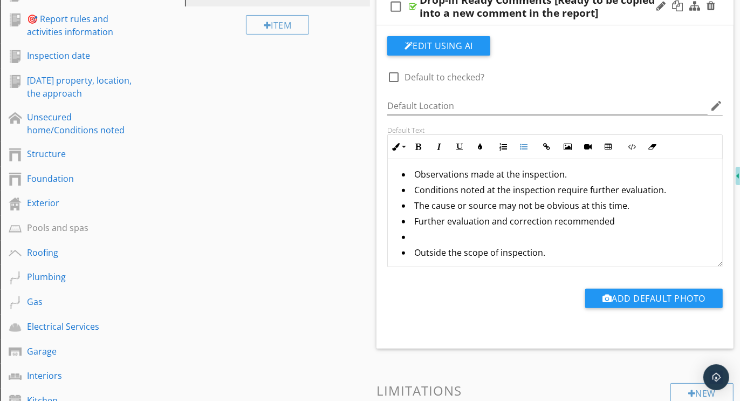
click at [419, 230] on li at bounding box center [558, 238] width 312 height 16
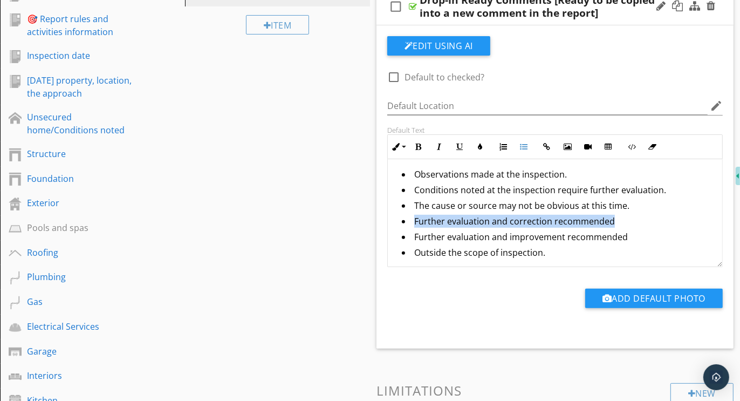
drag, startPoint x: 611, startPoint y: 219, endPoint x: 414, endPoint y: 220, distance: 197.5
click at [414, 220] on li "Further evaluation and correction recommended" at bounding box center [558, 223] width 312 height 16
copy li "Further evaluation and correction recommended"
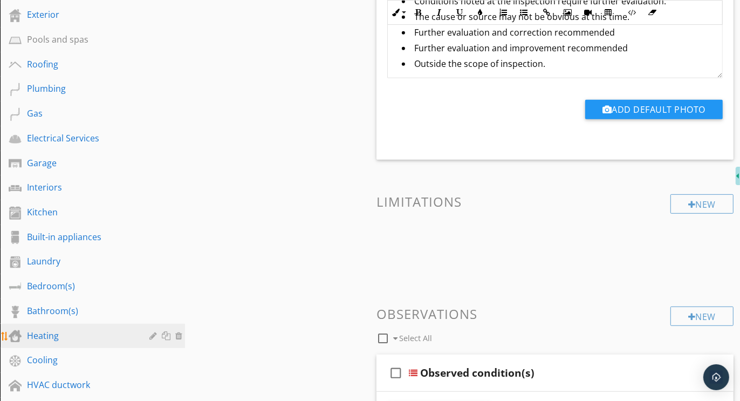
scroll to position [400, 0]
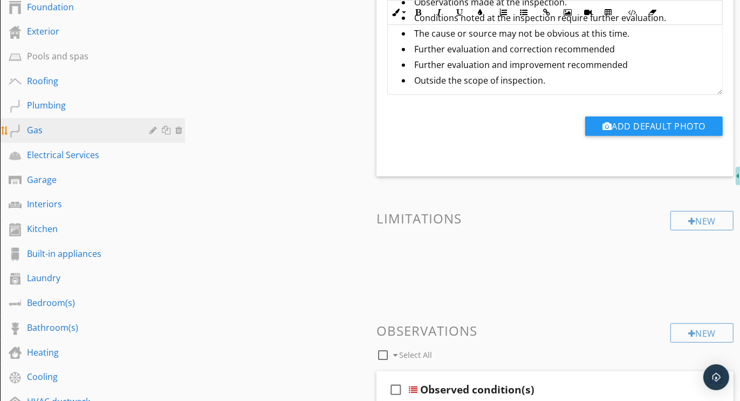
click at [45, 128] on div "Gas" at bounding box center [80, 130] width 107 height 13
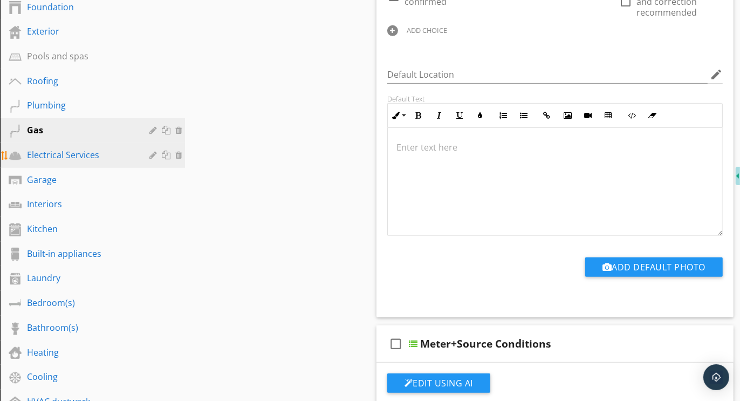
click at [53, 156] on div "Electrical Services" at bounding box center [80, 154] width 107 height 13
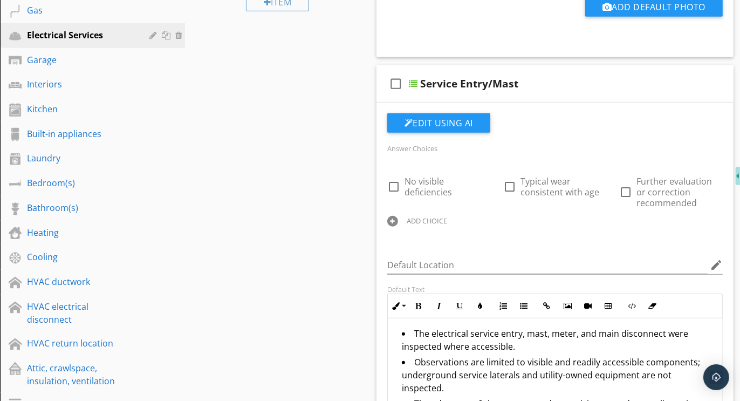
scroll to position [522, 0]
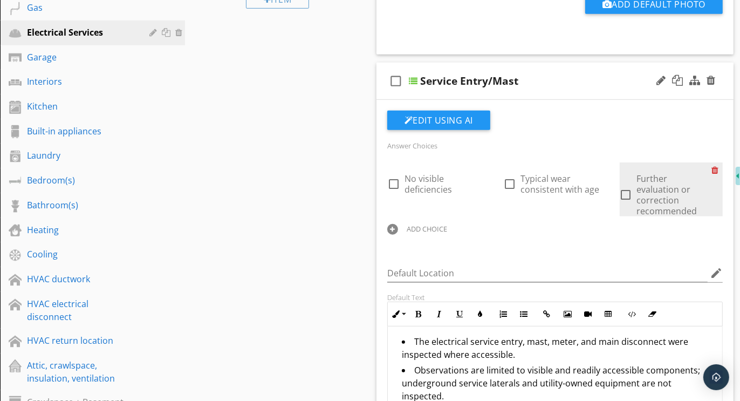
click at [715, 168] on div at bounding box center [717, 169] width 11 height 15
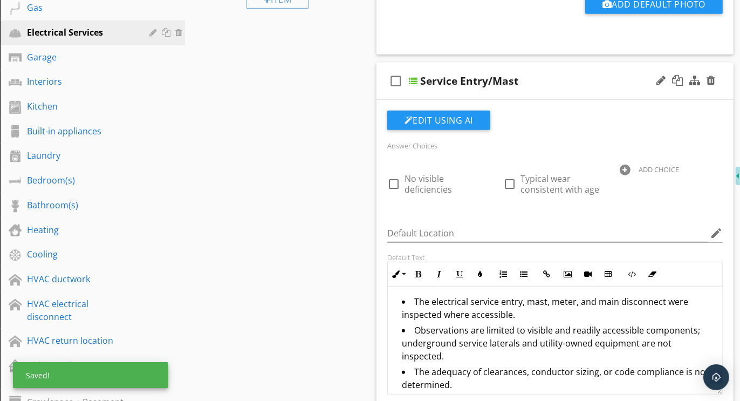
click at [627, 168] on div at bounding box center [625, 170] width 11 height 11
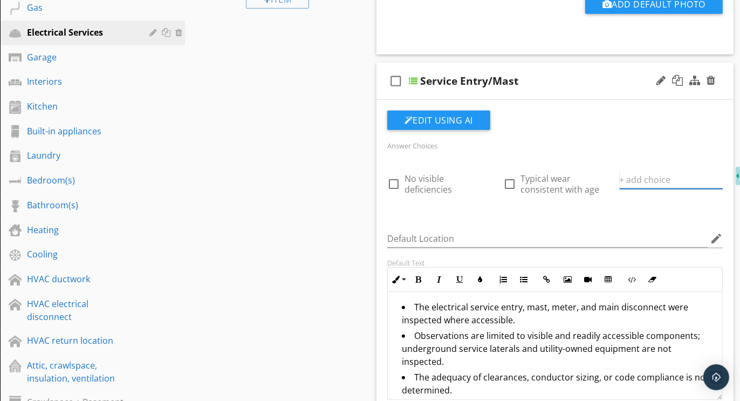
paste input "Further evaluation and correction recommended"
type input "Further evaluation and correction recommended"
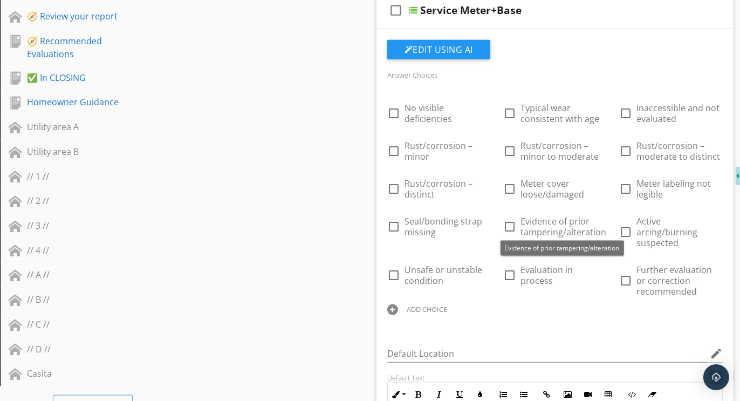
scroll to position [1066, 0]
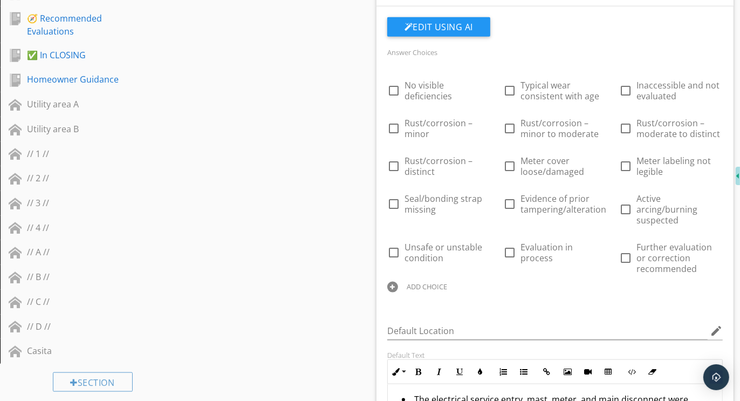
click at [392, 282] on div at bounding box center [392, 287] width 11 height 11
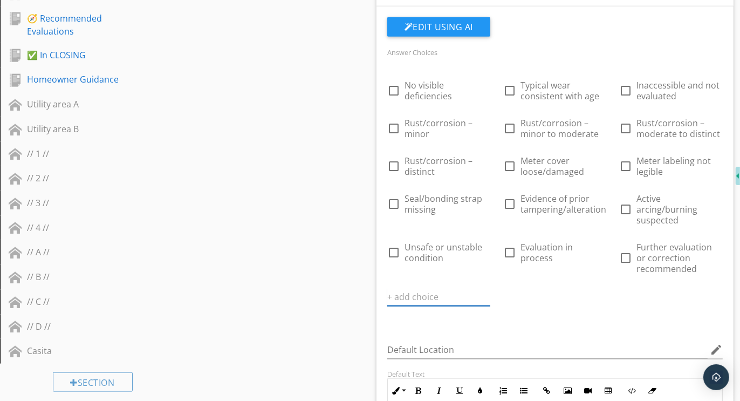
paste input "Further evaluation and correction recommended"
type input "Further evaluation and correction recommended"
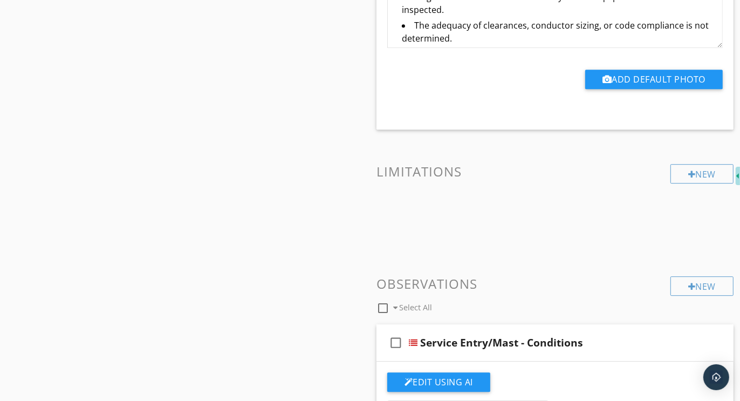
scroll to position [2336, 0]
